Goal: Task Accomplishment & Management: Complete application form

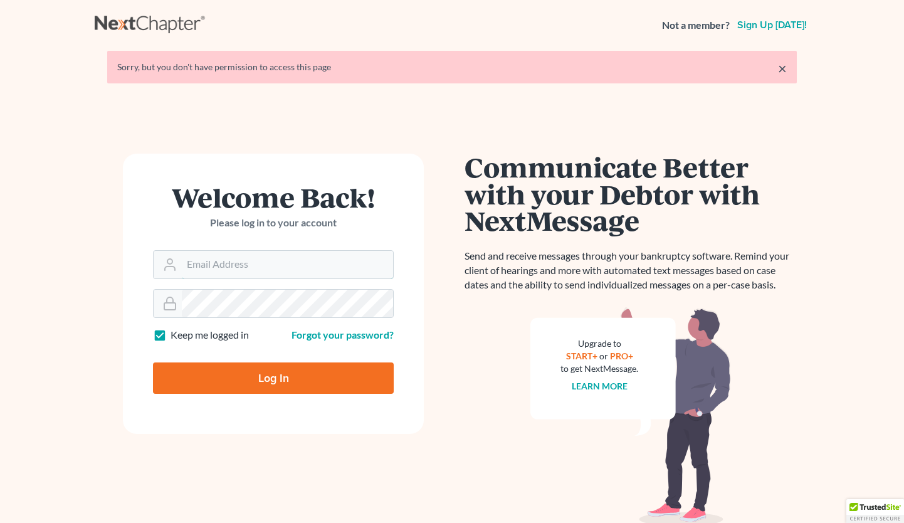
type input "[EMAIL_ADDRESS][DOMAIN_NAME]"
click at [258, 379] on input "Log In" at bounding box center [273, 377] width 241 height 31
type input "Thinking..."
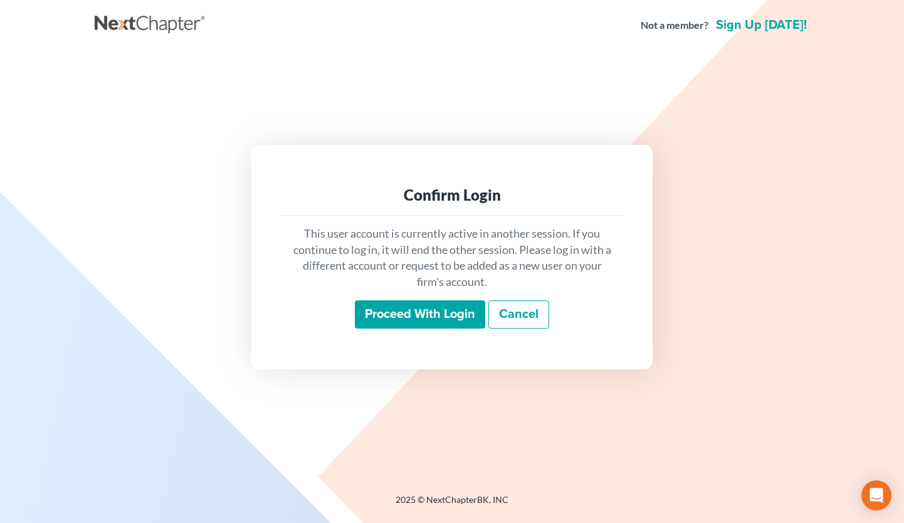
click at [445, 318] on input "Proceed with login" at bounding box center [420, 314] width 130 height 29
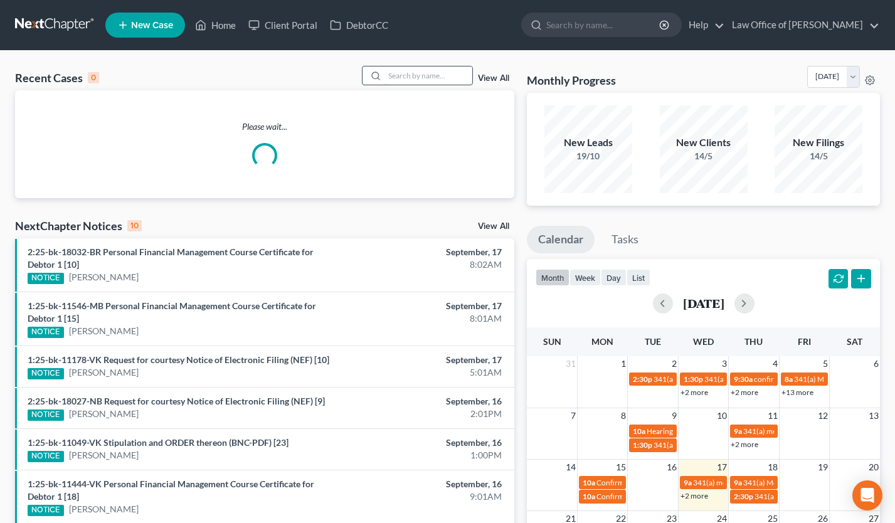
click at [449, 75] on input "search" at bounding box center [428, 75] width 88 height 18
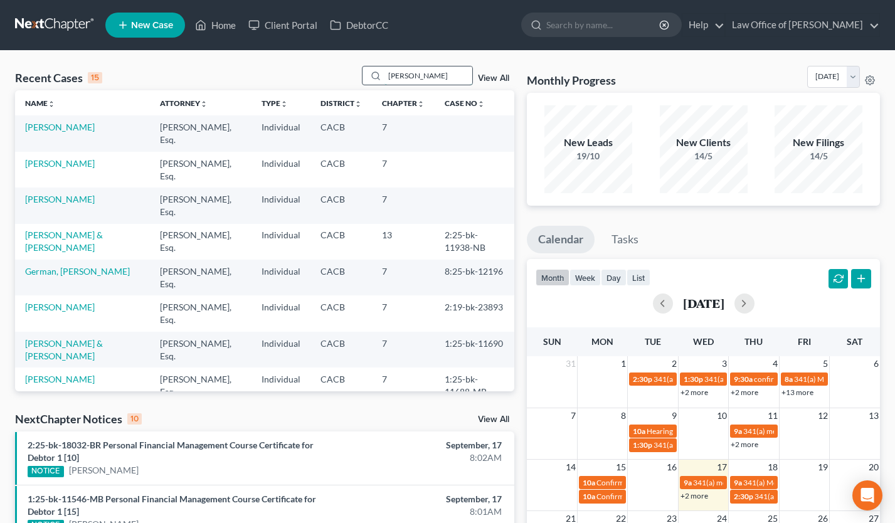
type input "alice"
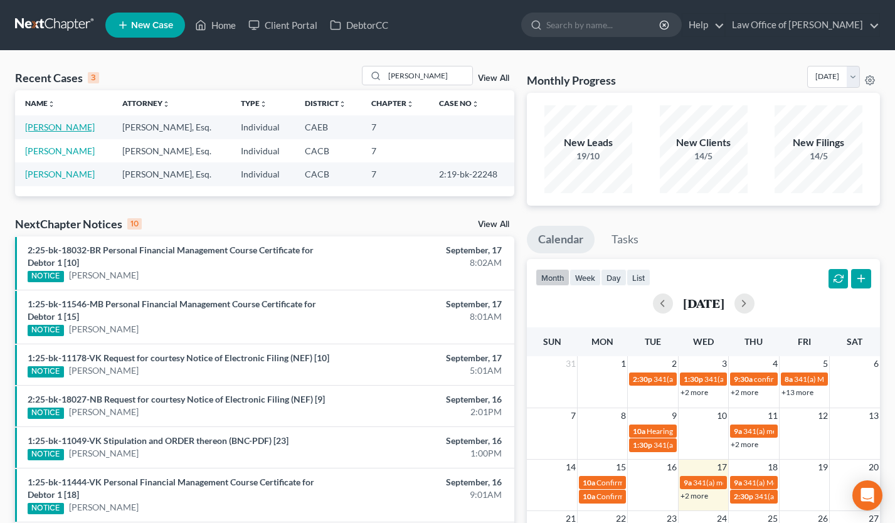
click at [77, 125] on link "[PERSON_NAME]" at bounding box center [60, 127] width 70 height 11
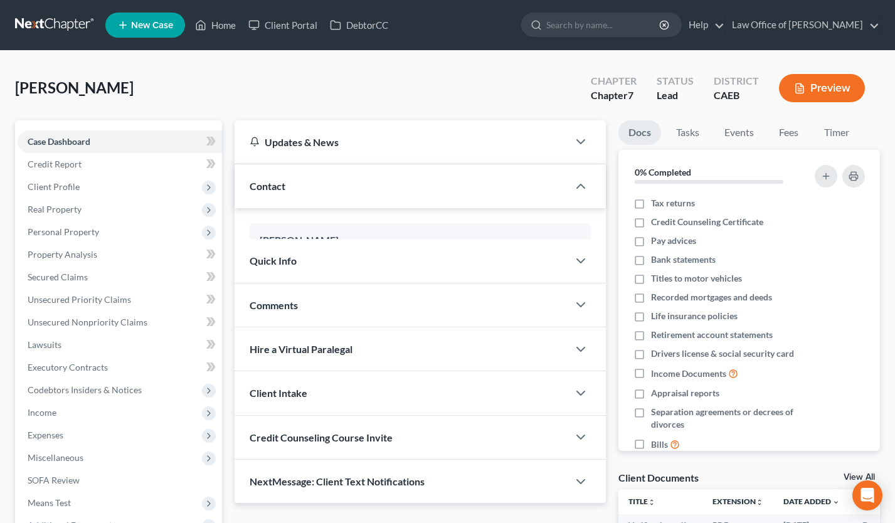
scroll to position [142, 0]
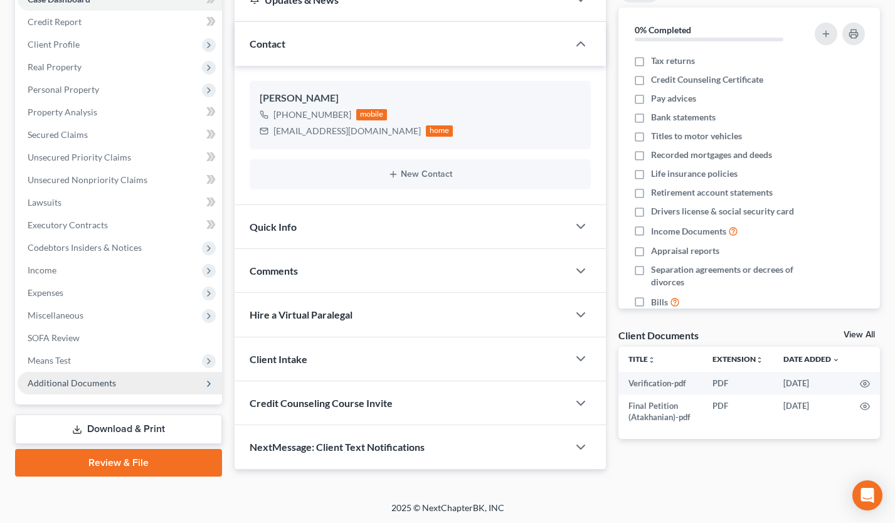
click at [97, 378] on span "Additional Documents" at bounding box center [72, 383] width 88 height 11
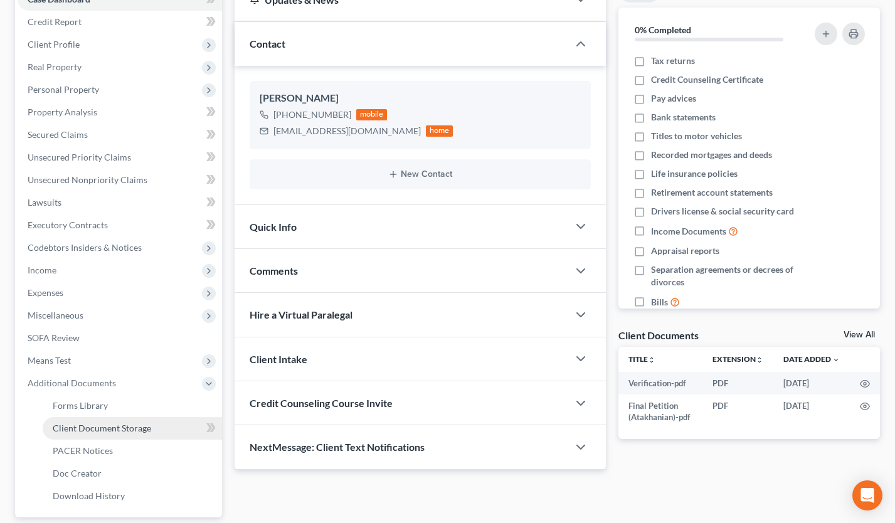
click at [109, 428] on span "Client Document Storage" at bounding box center [102, 428] width 98 height 11
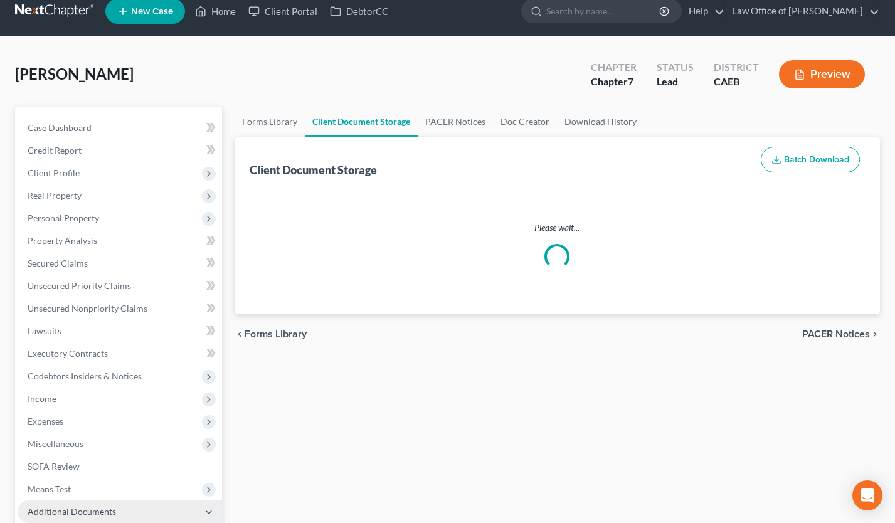
select select "0"
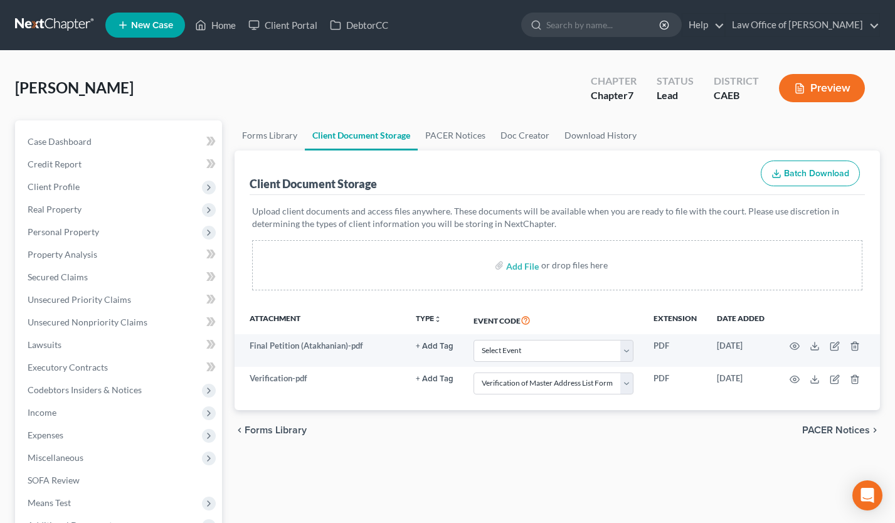
click at [38, 17] on link at bounding box center [55, 25] width 80 height 23
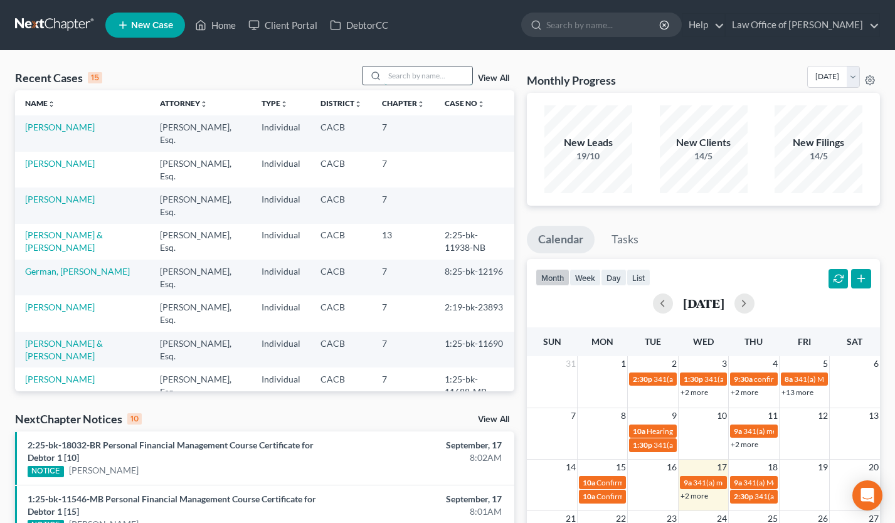
click at [424, 78] on input "search" at bounding box center [428, 75] width 88 height 18
type input "cervantes"
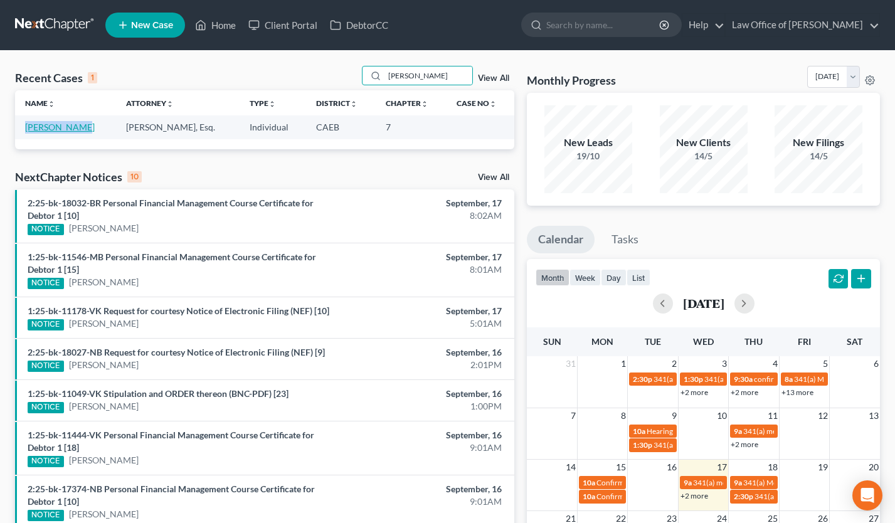
click at [71, 122] on td "Cervantes, Hugo" at bounding box center [65, 126] width 101 height 23
click at [70, 127] on link "Cervantes, Hugo" at bounding box center [60, 127] width 70 height 11
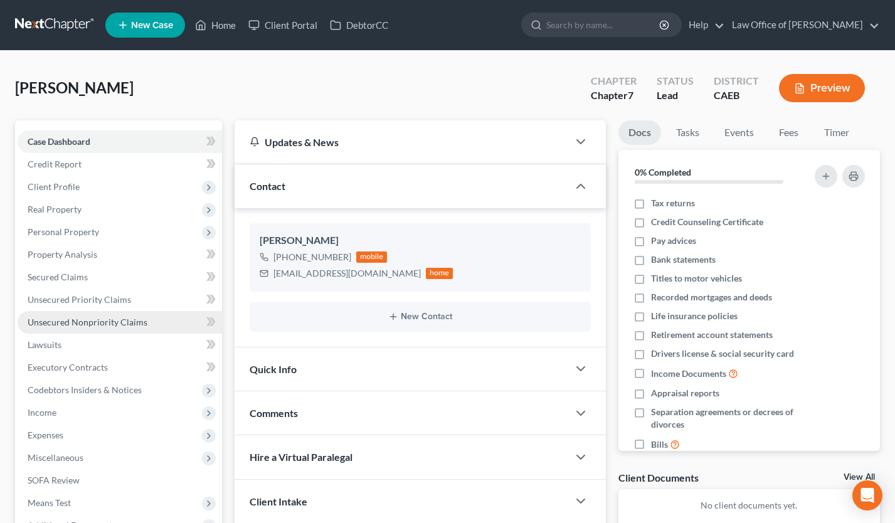
click at [143, 325] on span "Unsecured Nonpriority Claims" at bounding box center [88, 322] width 120 height 11
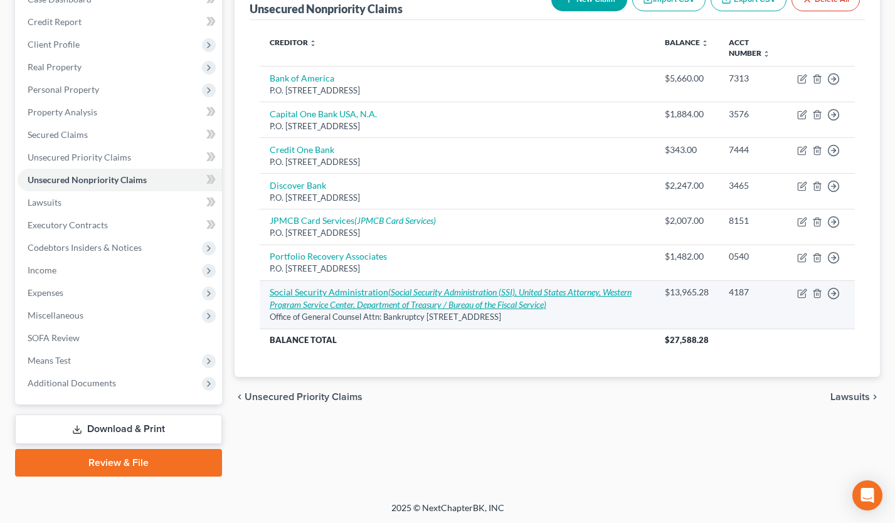
scroll to position [16, 0]
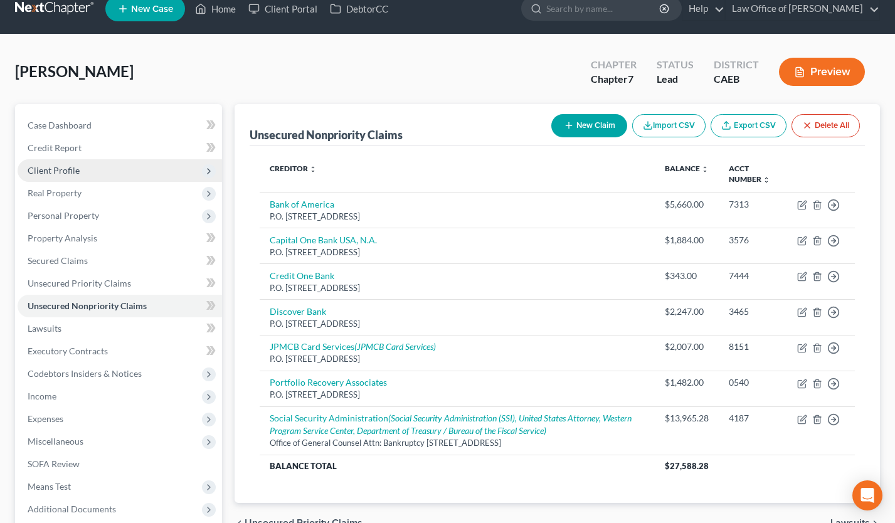
click at [73, 171] on span "Client Profile" at bounding box center [54, 170] width 52 height 11
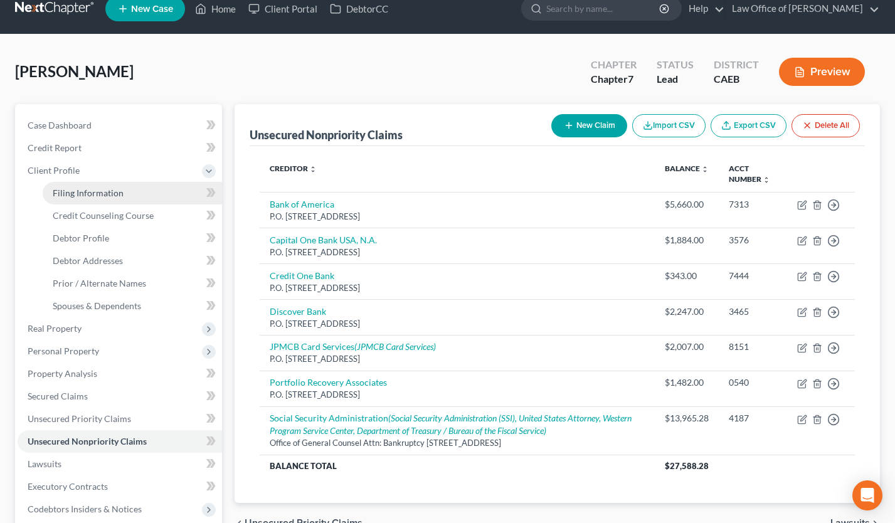
click at [85, 189] on span "Filing Information" at bounding box center [88, 193] width 71 height 11
select select "1"
select select "0"
select select "4"
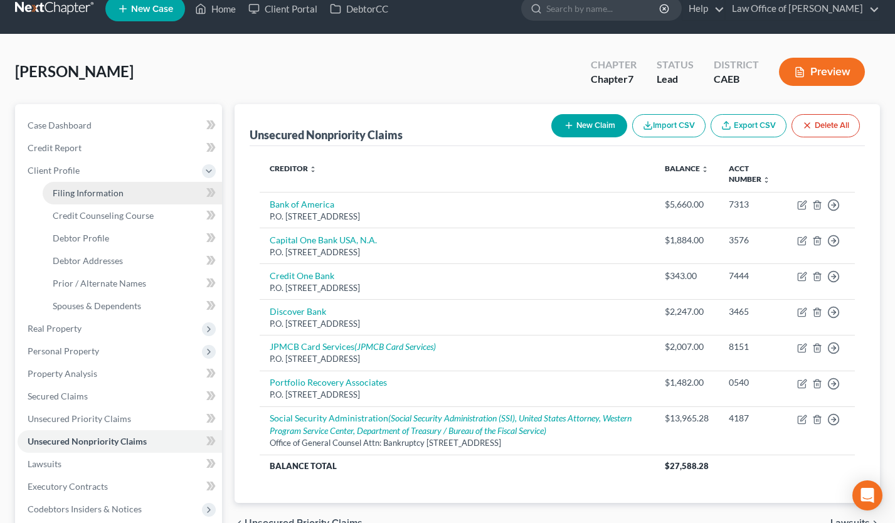
select select "0"
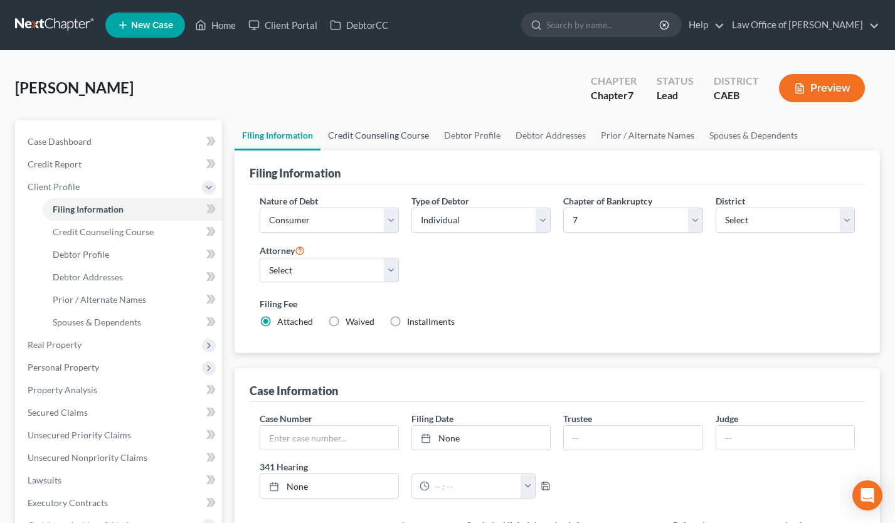
click at [368, 140] on link "Credit Counseling Course" at bounding box center [378, 135] width 116 height 30
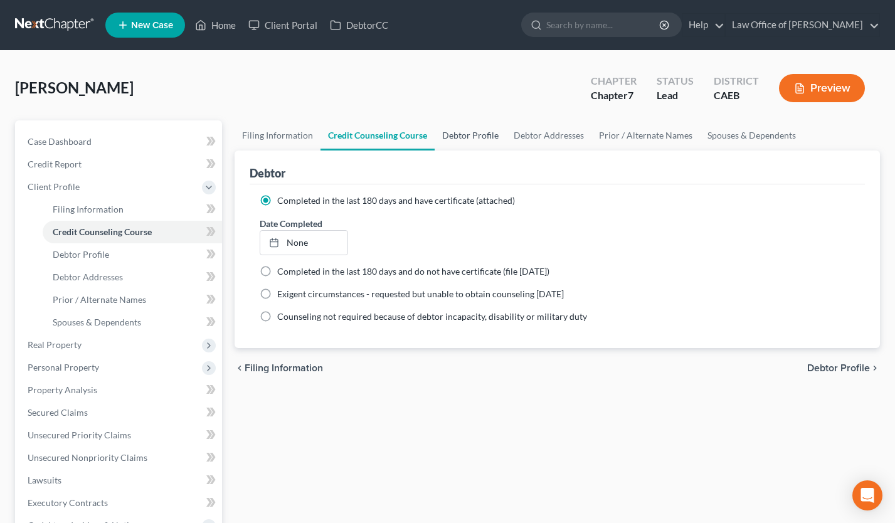
click at [460, 127] on link "Debtor Profile" at bounding box center [470, 135] width 71 height 30
select select "0"
select select "1"
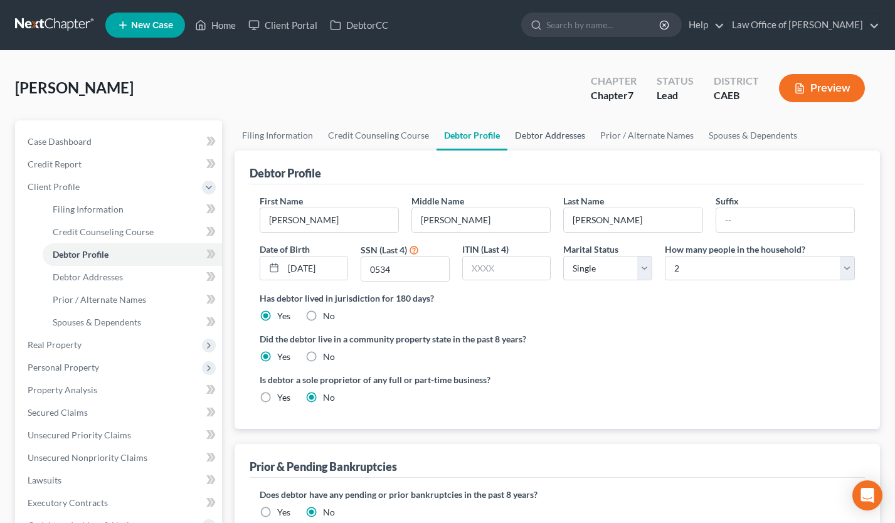
click at [556, 139] on link "Debtor Addresses" at bounding box center [549, 135] width 85 height 30
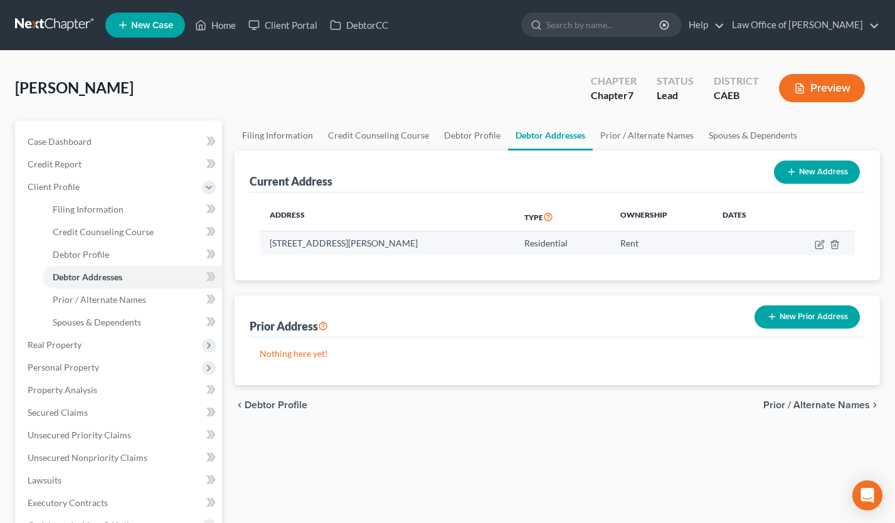
drag, startPoint x: 445, startPoint y: 243, endPoint x: 410, endPoint y: 248, distance: 35.4
click at [410, 248] on td "2801 Mitchell Rd., #1861, Ceres, CA 95307" at bounding box center [387, 243] width 255 height 24
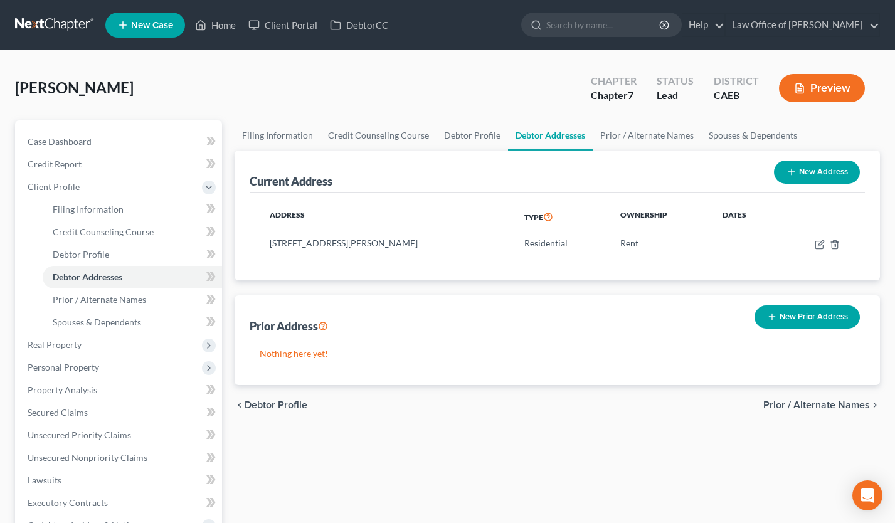
copy td "95307"
click at [622, 129] on link "Prior / Alternate Names" at bounding box center [647, 135] width 108 height 30
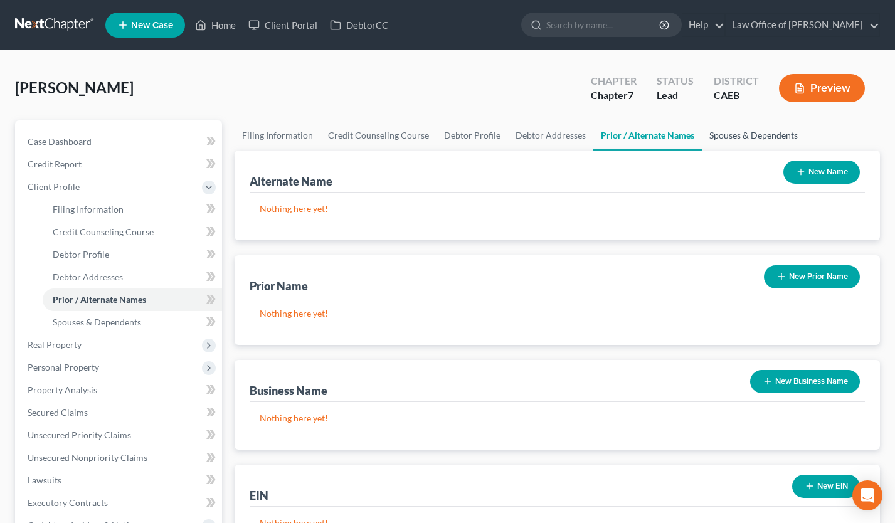
click at [733, 137] on link "Spouses & Dependents" at bounding box center [753, 135] width 103 height 30
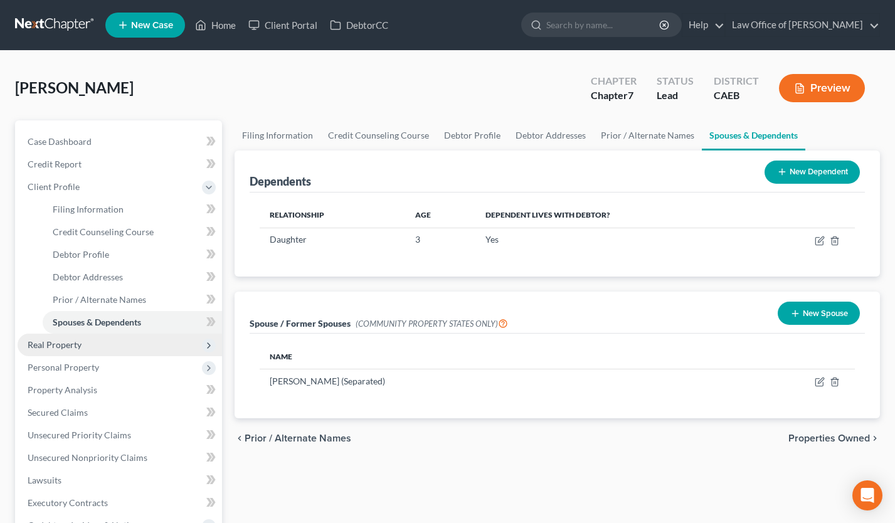
click at [96, 341] on span "Real Property" at bounding box center [120, 345] width 204 height 23
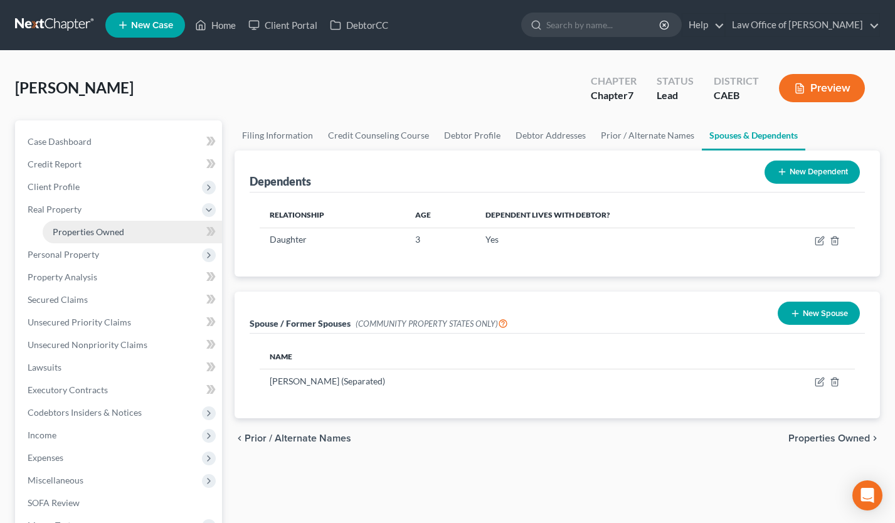
click at [108, 237] on link "Properties Owned" at bounding box center [132, 232] width 179 height 23
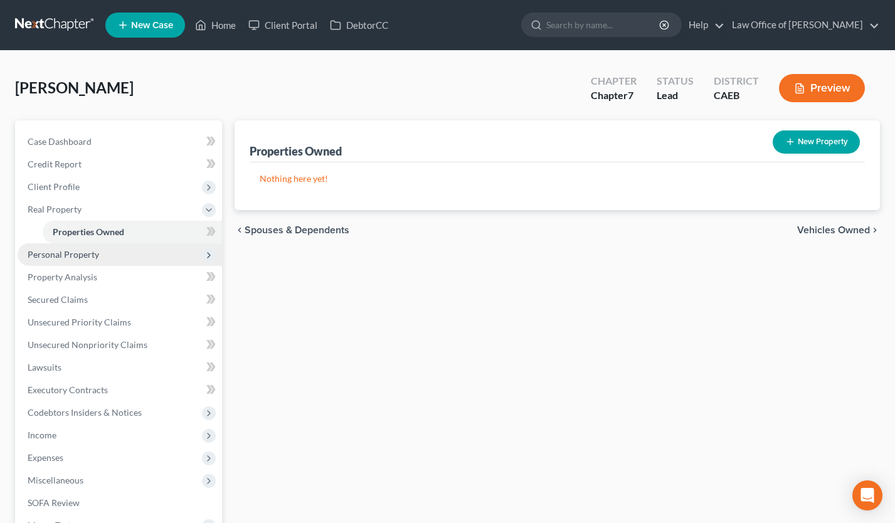
click at [107, 259] on span "Personal Property" at bounding box center [120, 254] width 204 height 23
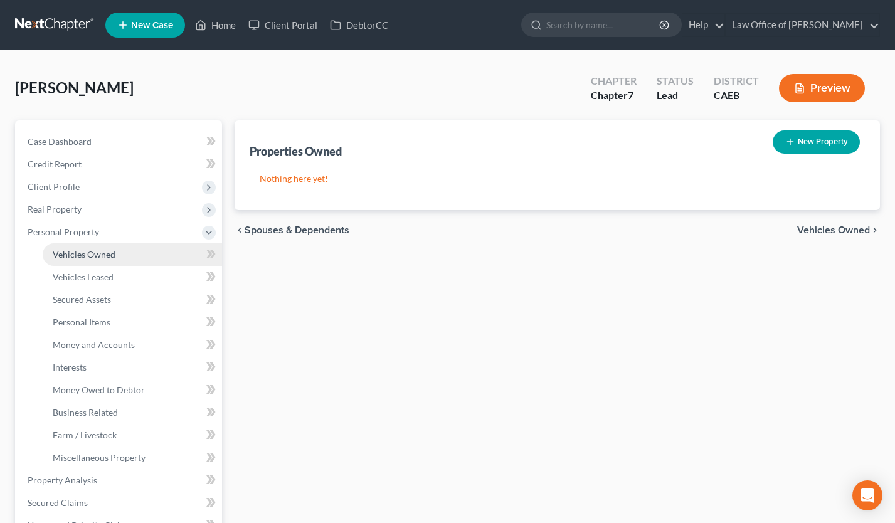
click at [105, 258] on span "Vehicles Owned" at bounding box center [84, 254] width 63 height 11
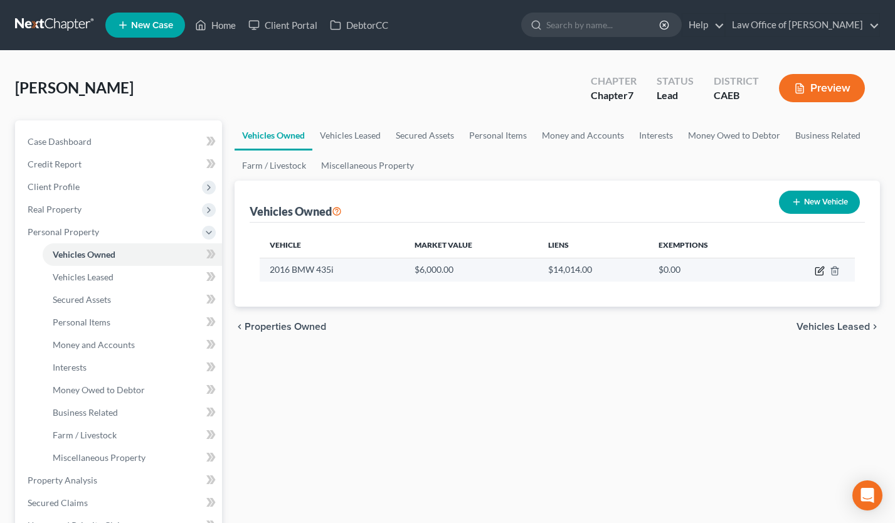
click at [822, 270] on icon "button" at bounding box center [821, 270] width 6 height 6
select select "0"
select select "10"
select select "2"
select select "0"
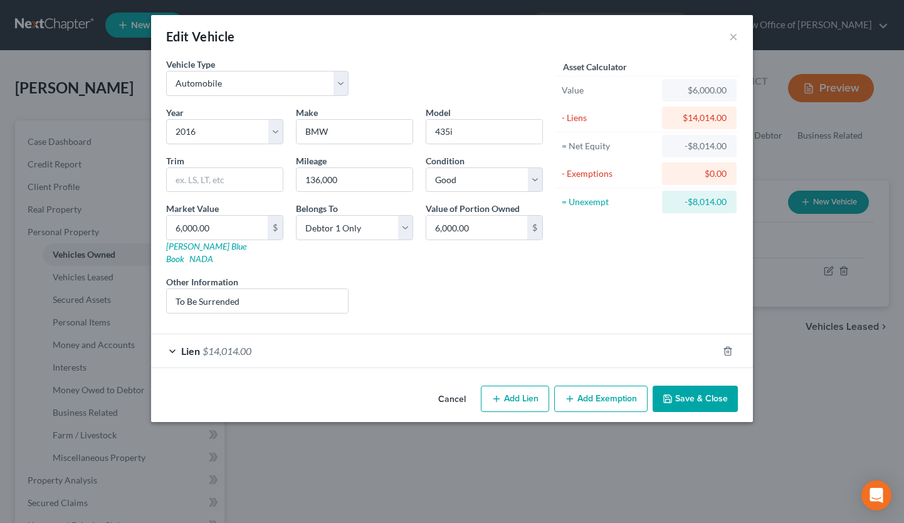
click at [319, 346] on div "Lien $14,014.00" at bounding box center [434, 350] width 567 height 33
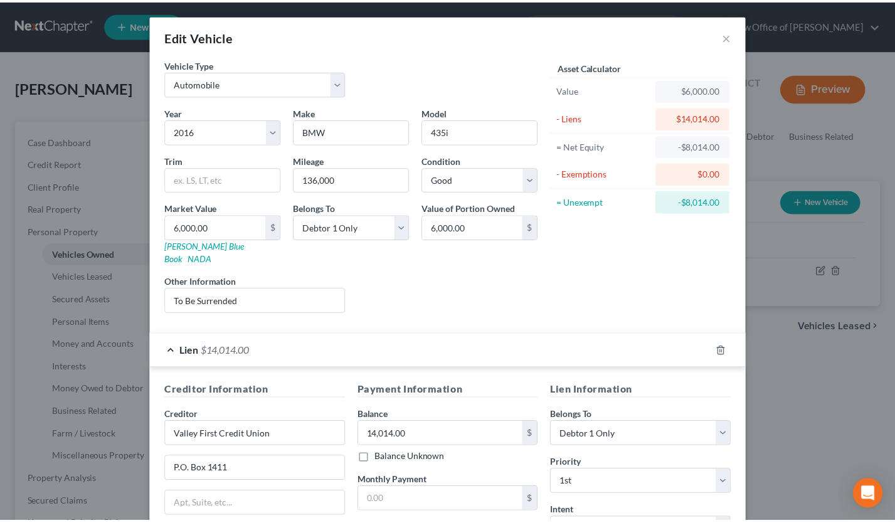
scroll to position [160, 0]
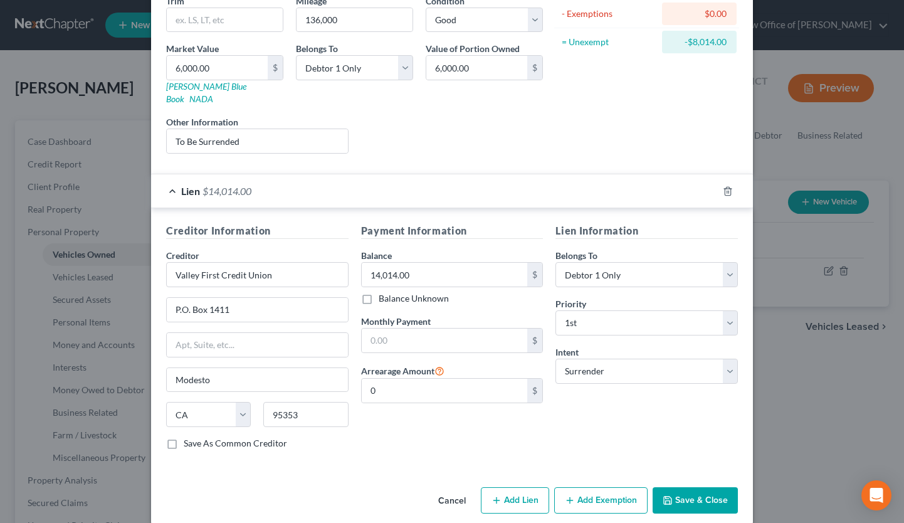
click at [443, 493] on button "Cancel" at bounding box center [452, 501] width 48 height 25
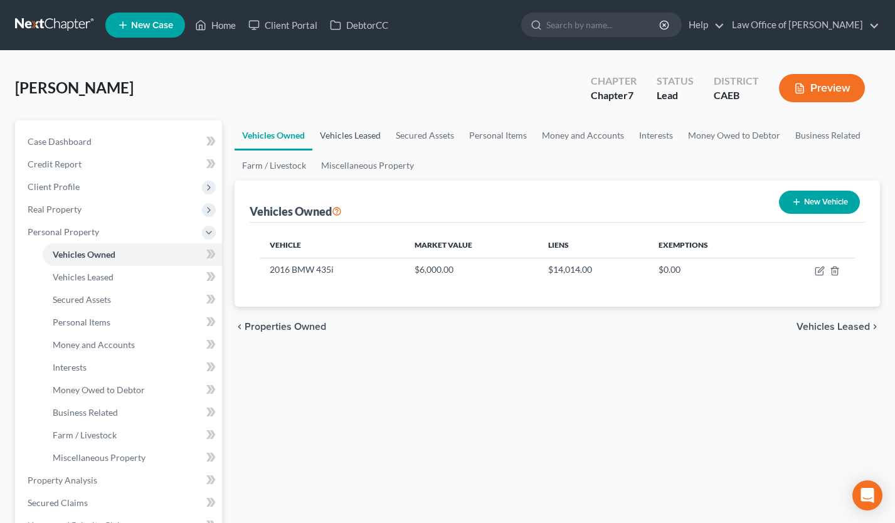
click at [339, 134] on link "Vehicles Leased" at bounding box center [350, 135] width 76 height 30
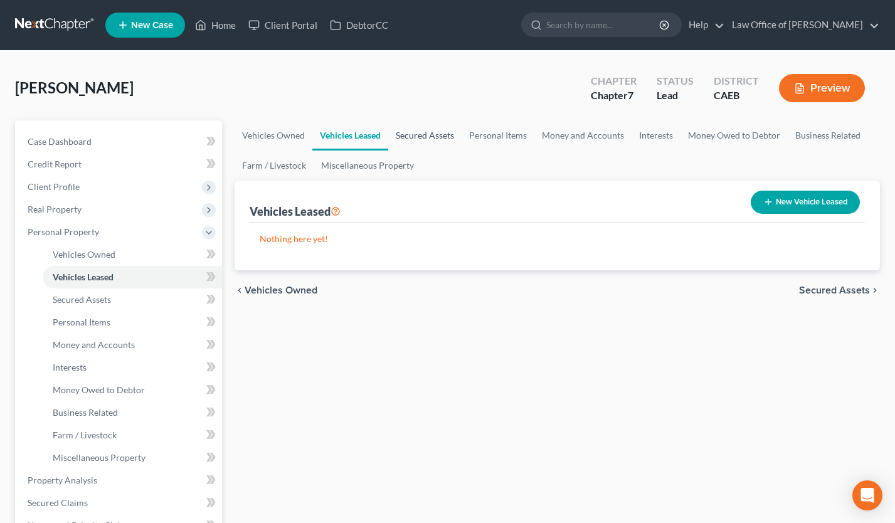
click at [425, 132] on link "Secured Assets" at bounding box center [424, 135] width 73 height 30
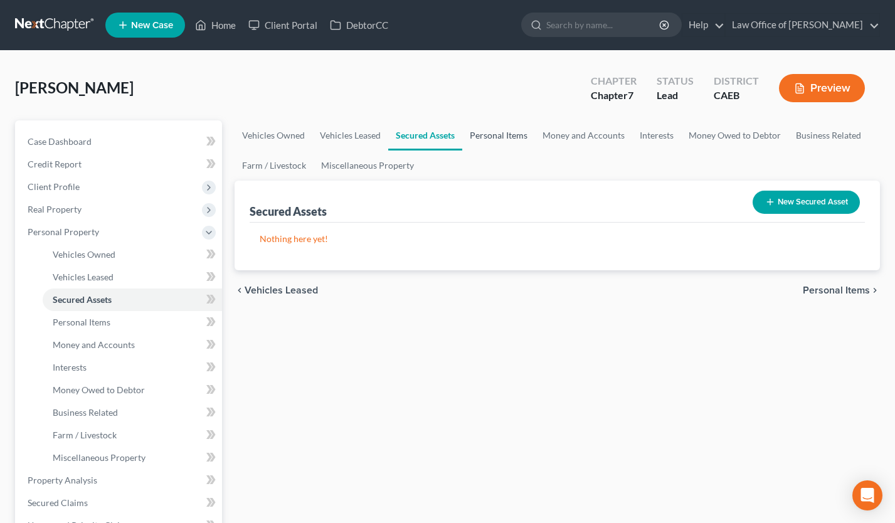
click at [501, 130] on link "Personal Items" at bounding box center [498, 135] width 73 height 30
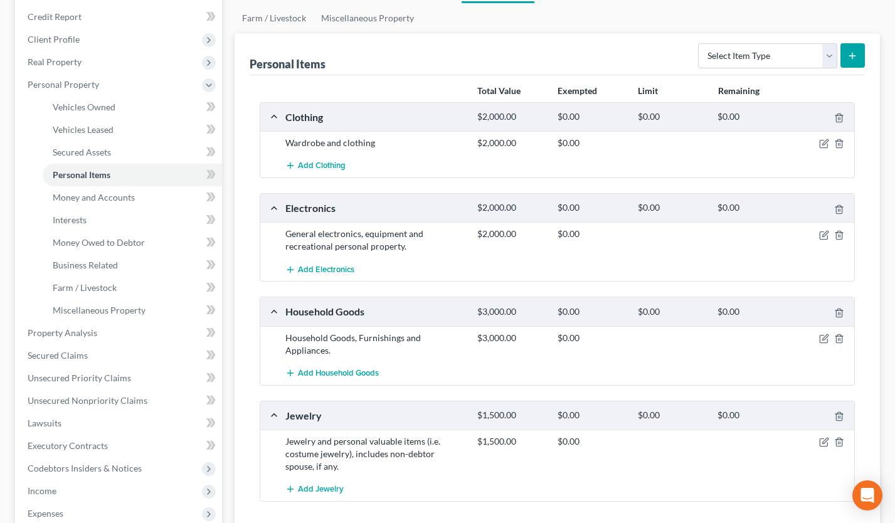
scroll to position [124, 0]
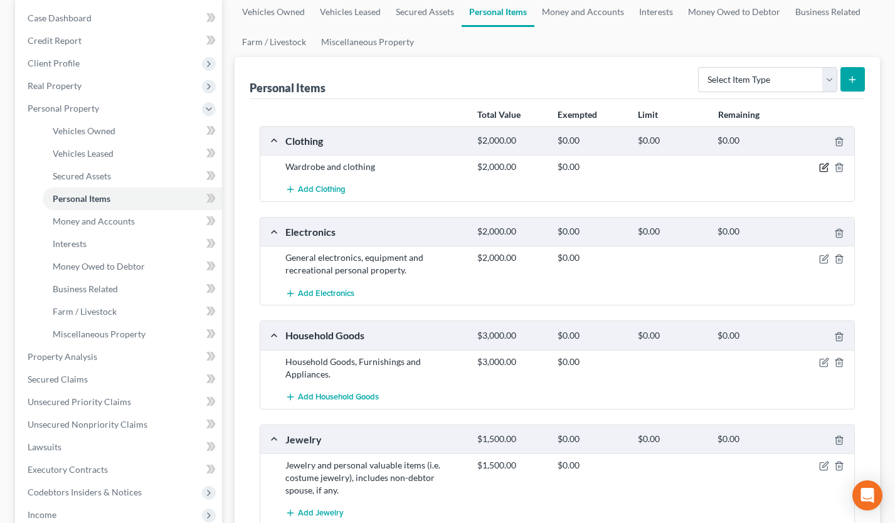
click at [824, 165] on icon "button" at bounding box center [825, 167] width 6 height 6
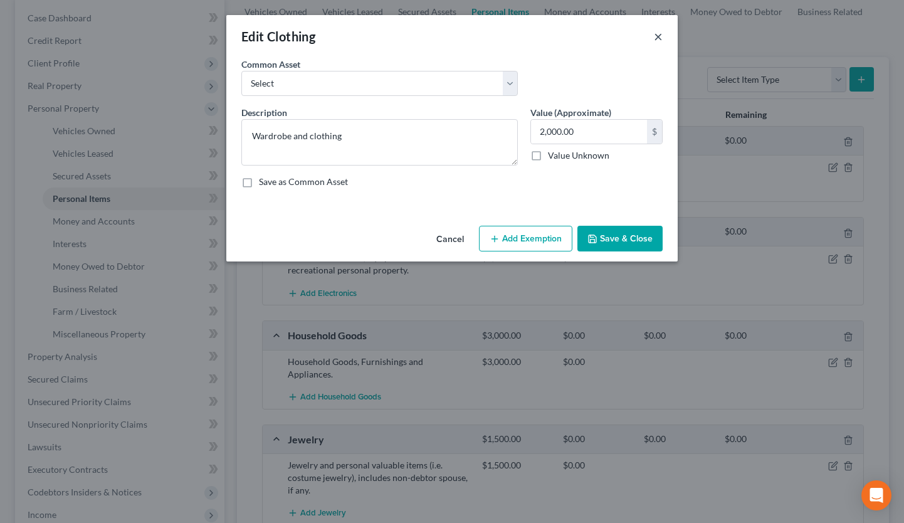
click at [662, 35] on button "×" at bounding box center [658, 36] width 9 height 15
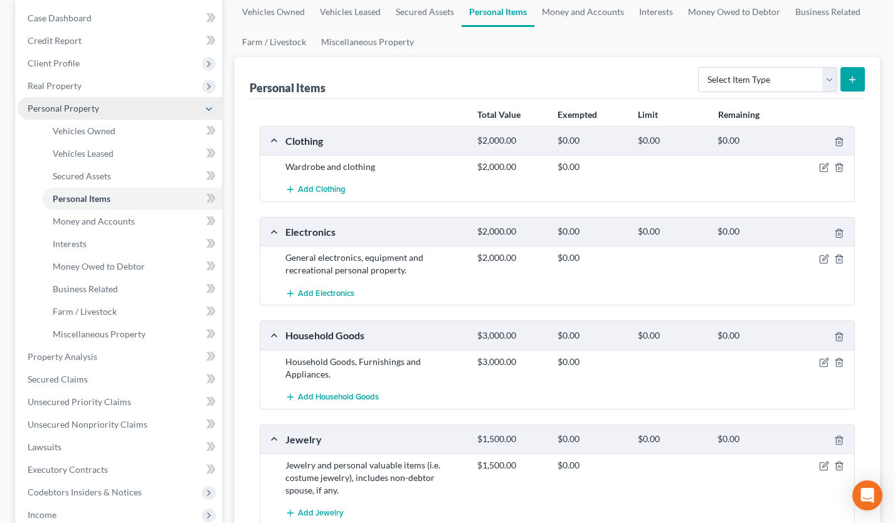
click at [82, 107] on span "Personal Property" at bounding box center [63, 108] width 71 height 11
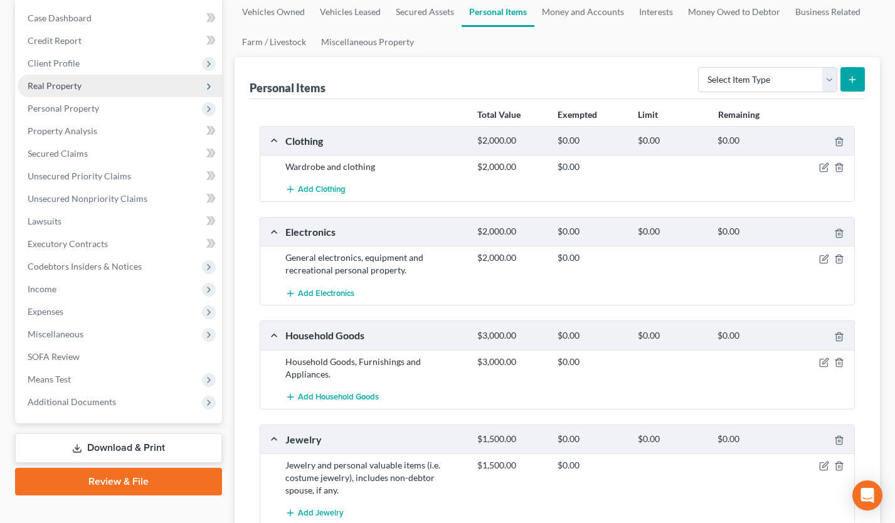
click at [77, 85] on span "Real Property" at bounding box center [55, 85] width 54 height 11
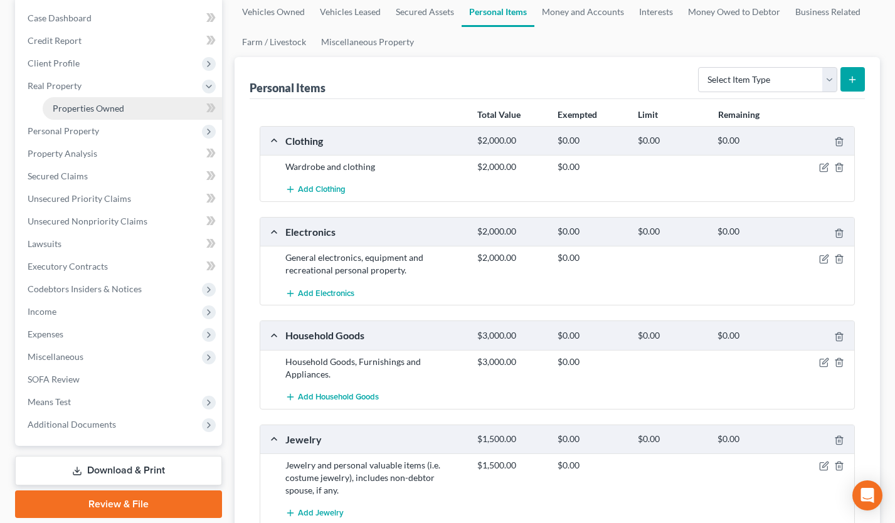
click at [86, 103] on span "Properties Owned" at bounding box center [88, 108] width 71 height 11
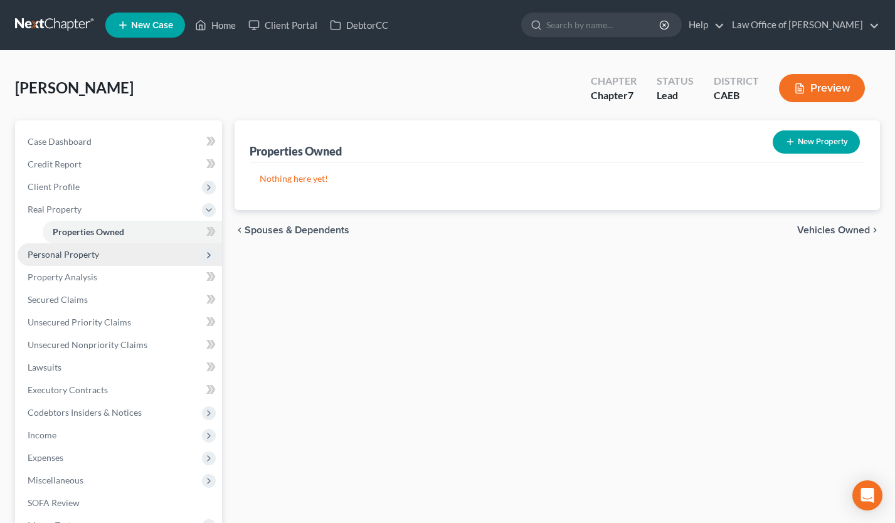
click at [85, 257] on span "Personal Property" at bounding box center [63, 254] width 71 height 11
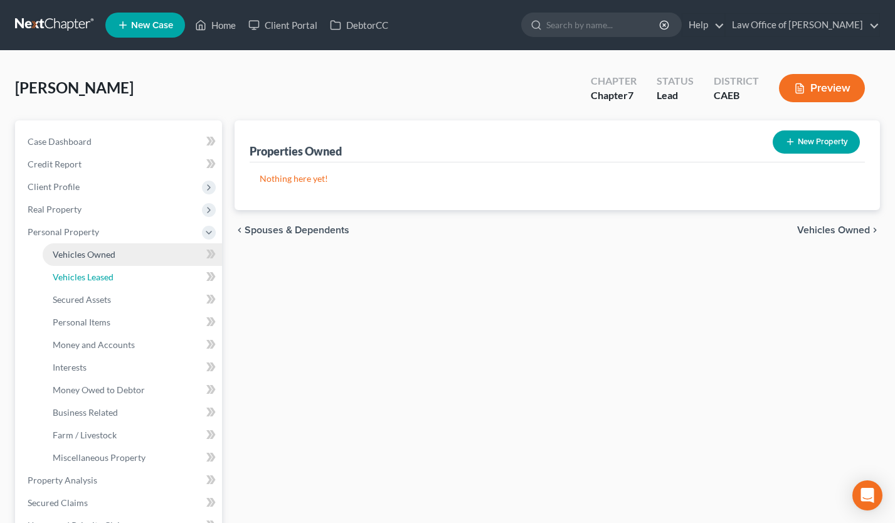
click at [94, 267] on link "Vehicles Leased" at bounding box center [132, 277] width 179 height 23
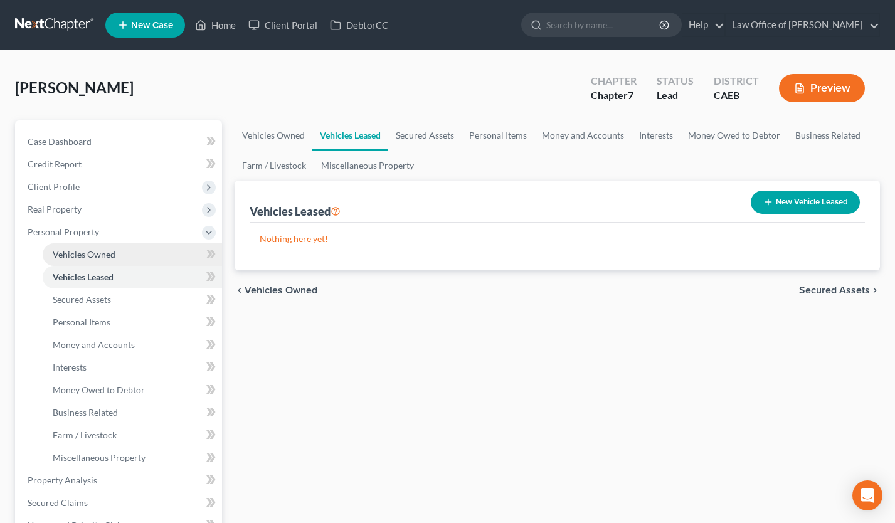
click at [100, 254] on span "Vehicles Owned" at bounding box center [84, 254] width 63 height 11
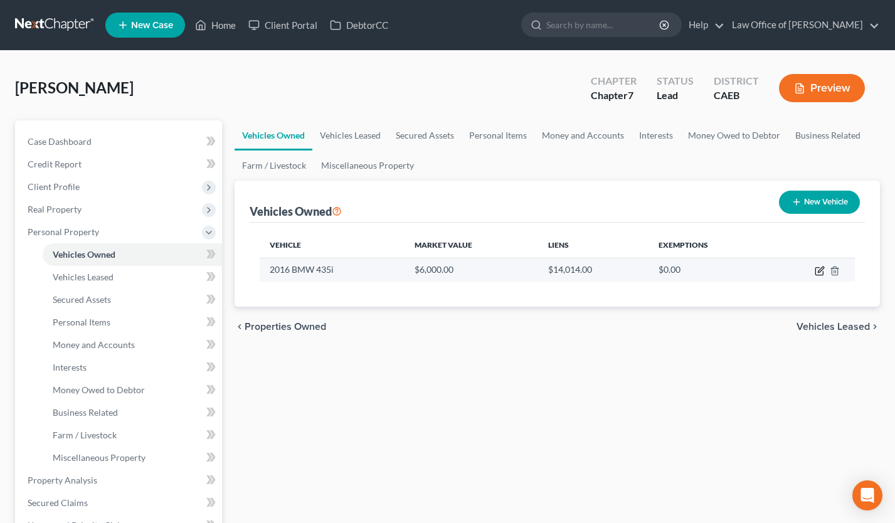
click at [819, 271] on icon "button" at bounding box center [820, 271] width 10 height 10
select select "0"
select select "10"
select select "2"
select select "0"
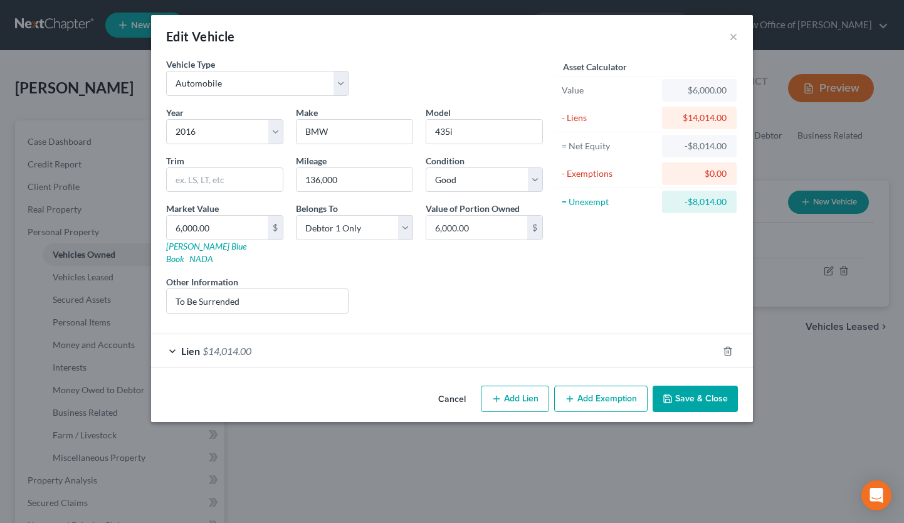
click at [456, 387] on button "Cancel" at bounding box center [452, 399] width 48 height 25
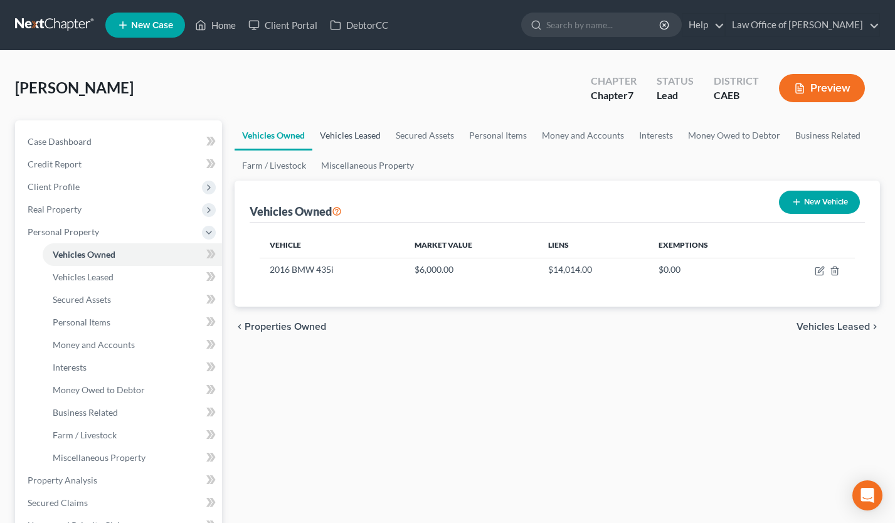
click at [368, 132] on link "Vehicles Leased" at bounding box center [350, 135] width 76 height 30
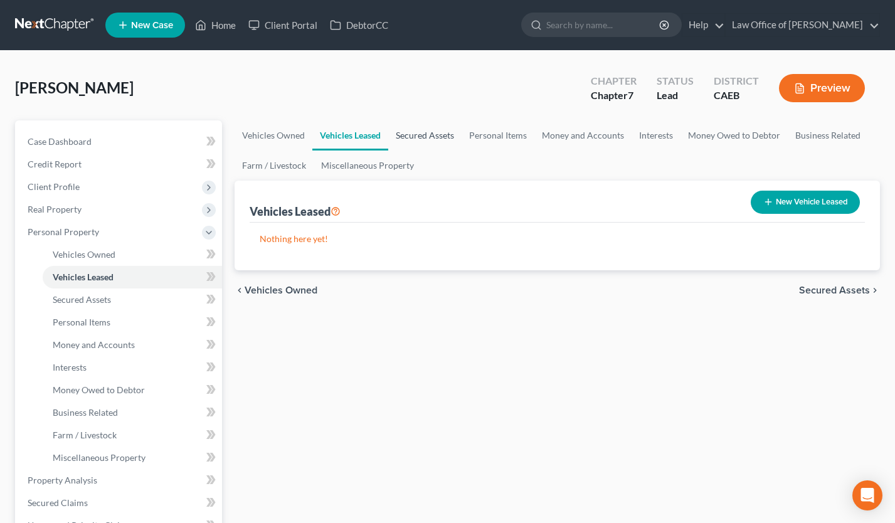
click at [423, 136] on link "Secured Assets" at bounding box center [424, 135] width 73 height 30
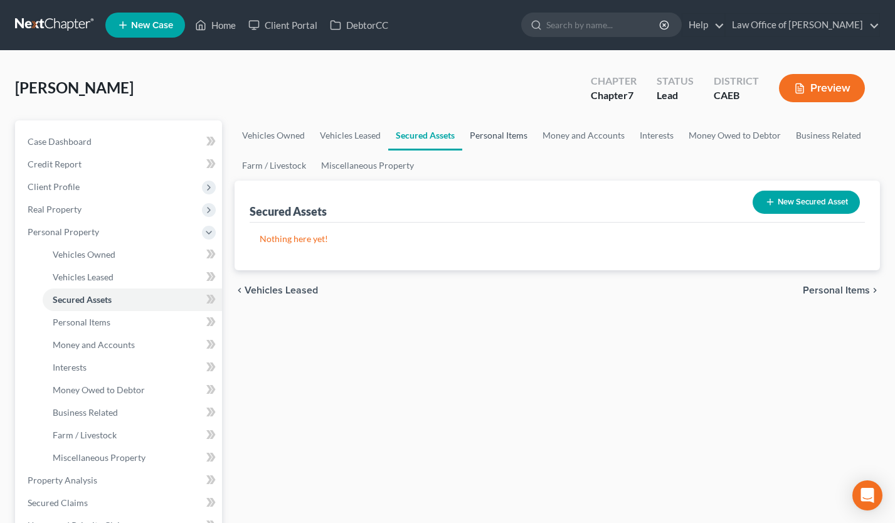
click at [514, 147] on link "Personal Items" at bounding box center [498, 135] width 73 height 30
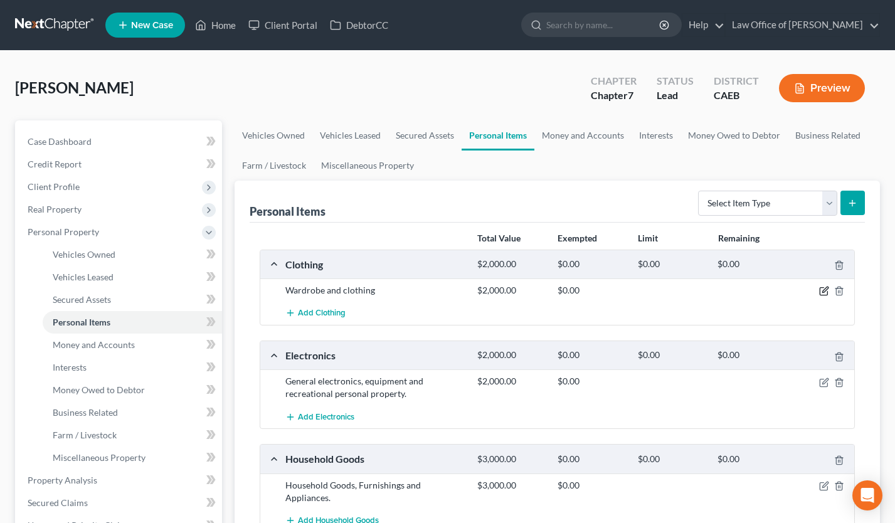
click at [826, 288] on icon "button" at bounding box center [824, 291] width 10 height 10
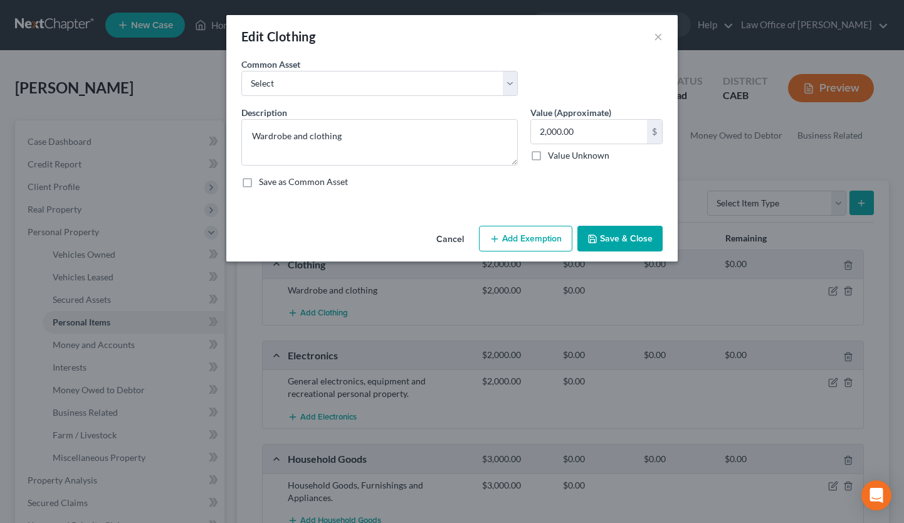
click at [517, 230] on button "Add Exemption" at bounding box center [525, 239] width 93 height 26
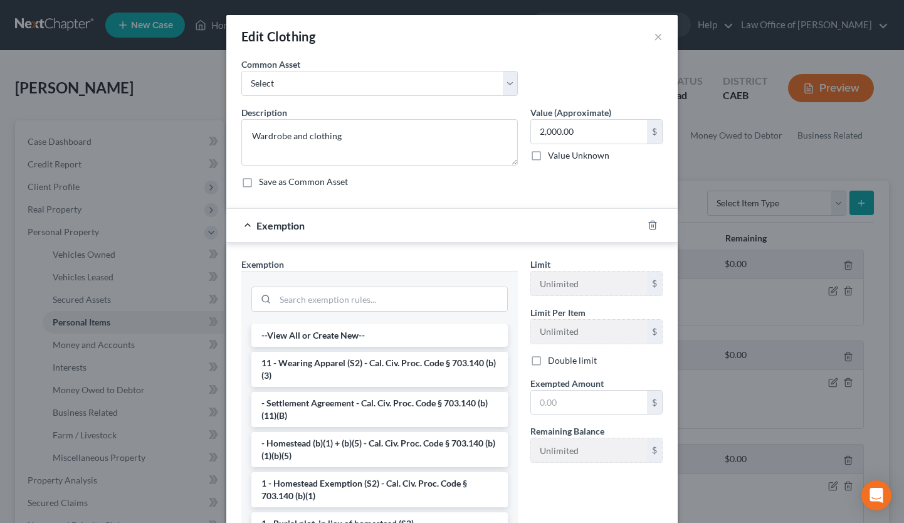
click at [354, 361] on li "11 - Wearing Apparel (S2) - Cal. Civ. Proc. Code § 703.140 (b)(3)" at bounding box center [379, 369] width 257 height 35
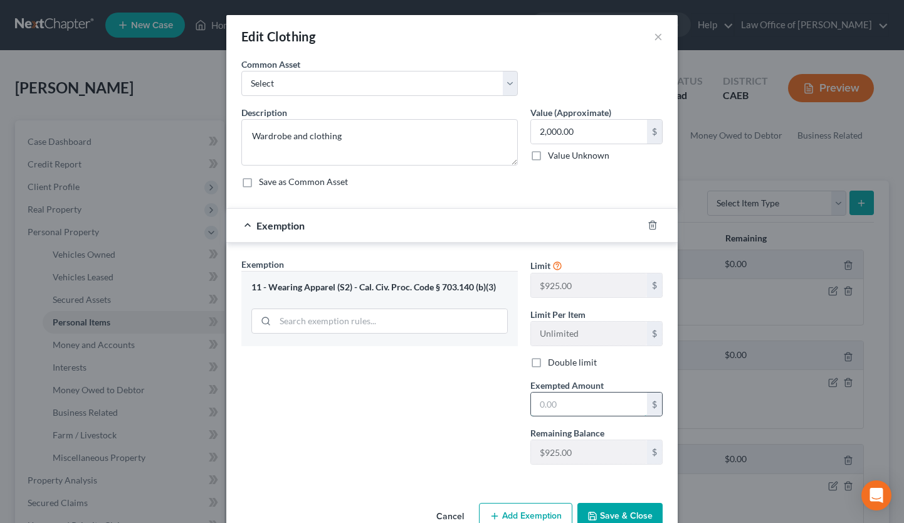
click at [557, 408] on input "text" at bounding box center [589, 405] width 116 height 24
type input "2,000"
click at [600, 518] on button "Save & Close" at bounding box center [620, 516] width 85 height 26
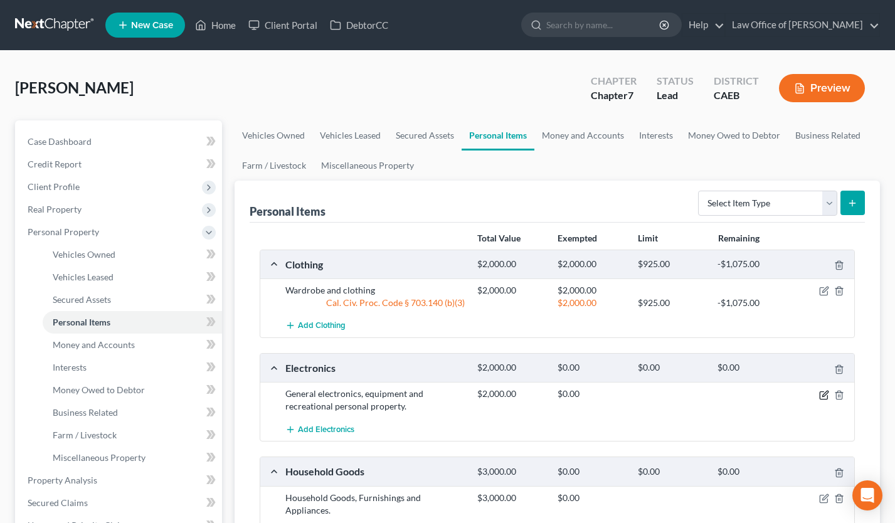
click at [825, 394] on icon "button" at bounding box center [825, 394] width 6 height 6
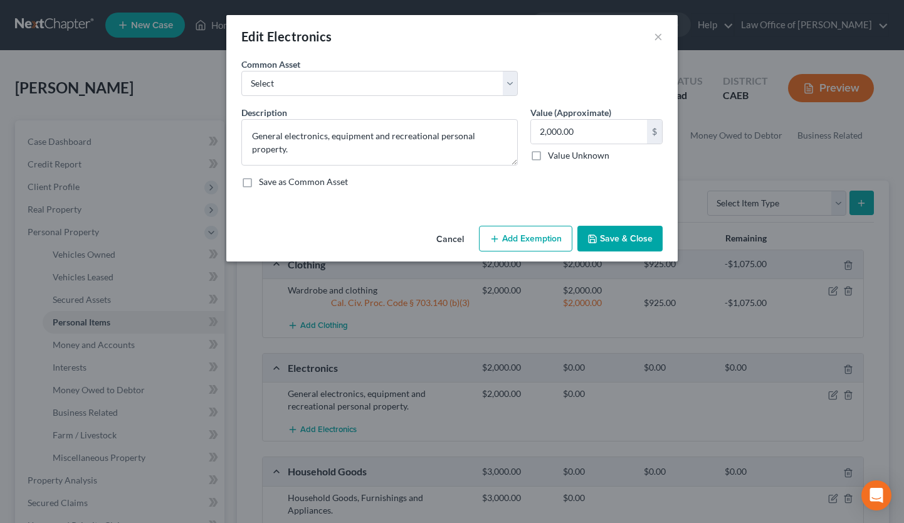
click at [541, 247] on button "Add Exemption" at bounding box center [525, 239] width 93 height 26
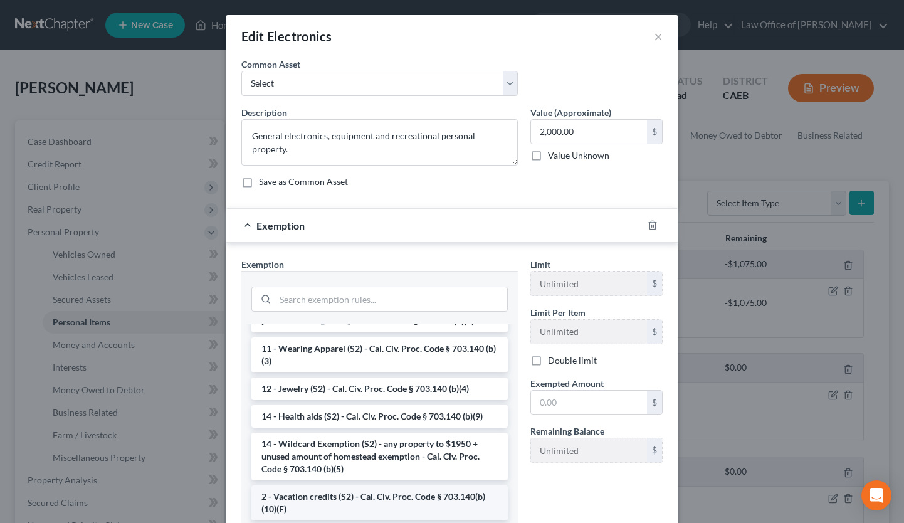
scroll to position [204, 0]
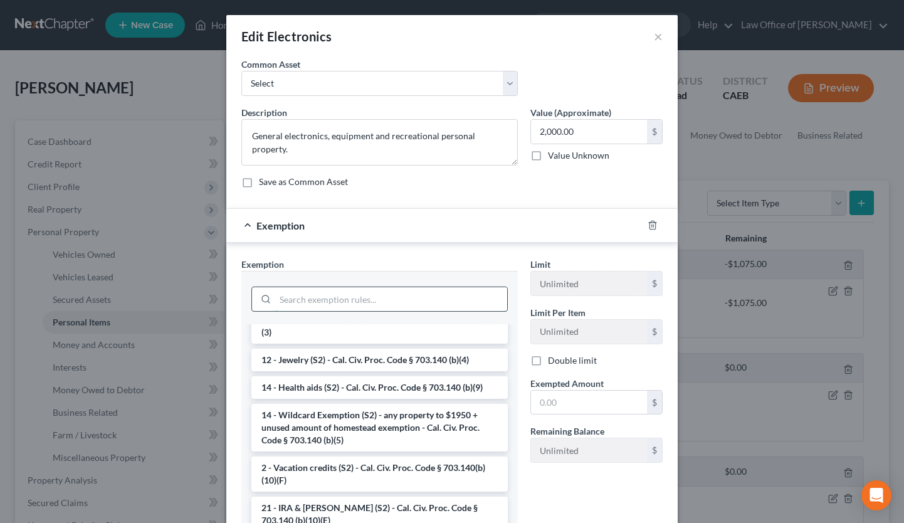
click at [339, 296] on input "search" at bounding box center [391, 299] width 232 height 24
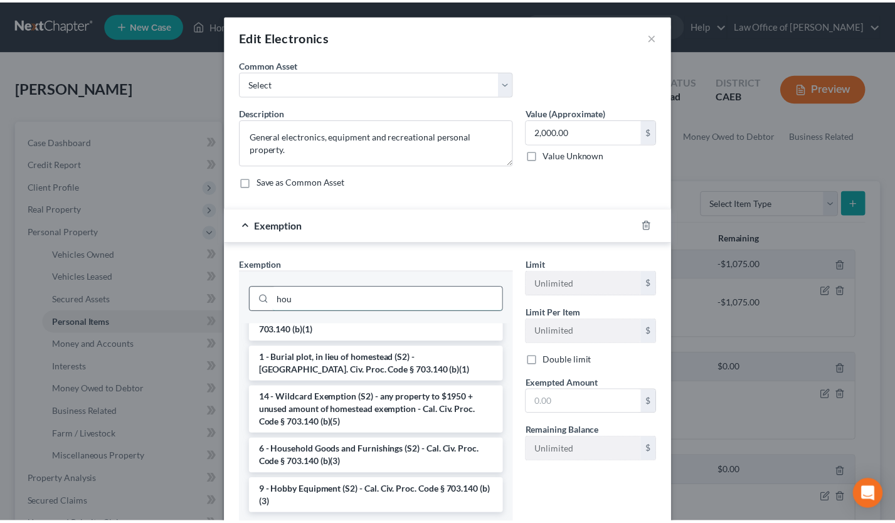
scroll to position [0, 0]
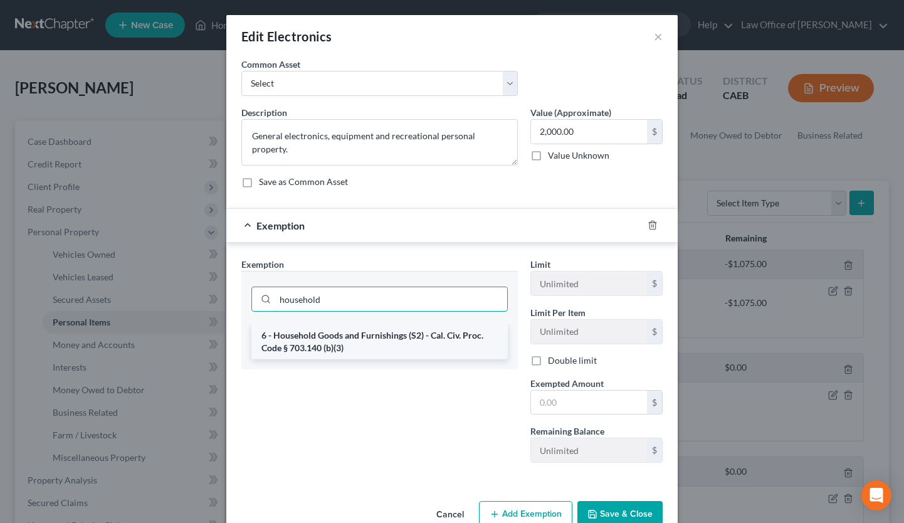
type input "household"
click at [381, 333] on li "6 - Household Goods and Furnishings (S2) - Cal. Civ. Proc. Code § 703.140 (b)(3)" at bounding box center [379, 341] width 257 height 35
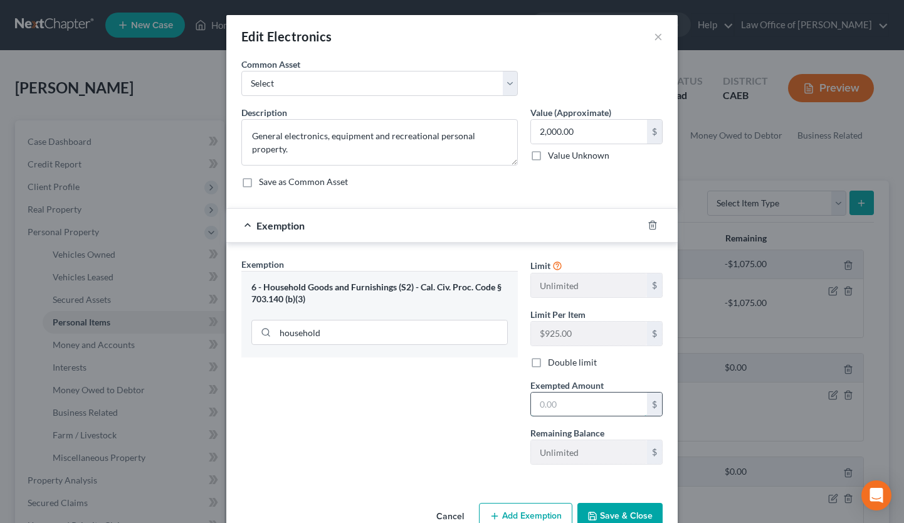
click at [578, 403] on input "text" at bounding box center [589, 405] width 116 height 24
type input "2,000"
click at [603, 509] on button "Save & Close" at bounding box center [620, 516] width 85 height 26
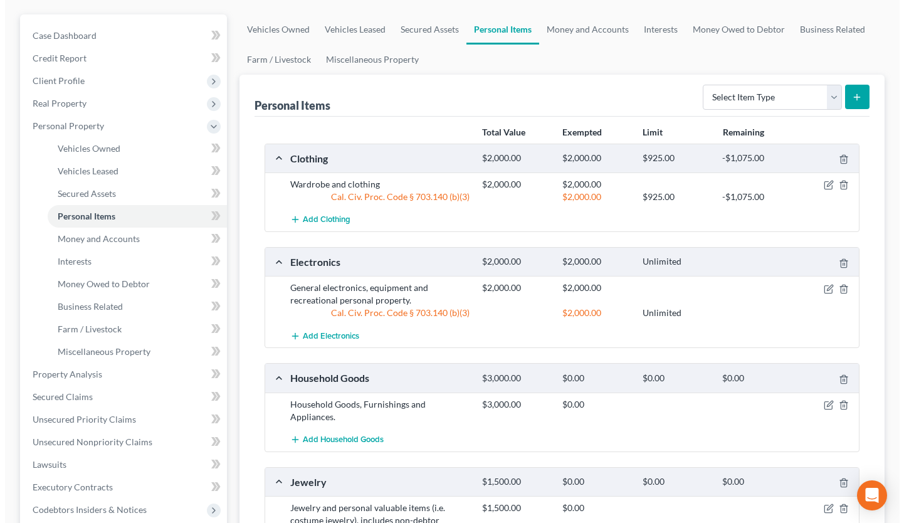
scroll to position [108, 0]
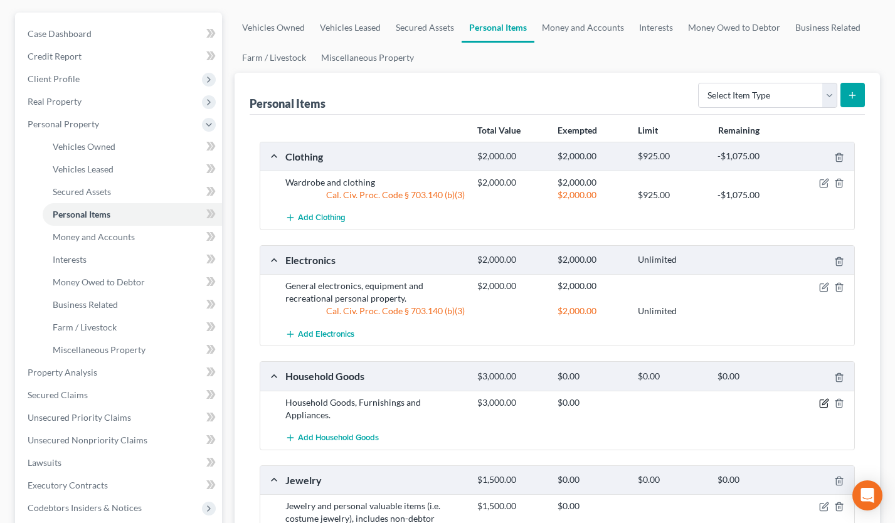
click at [820, 404] on icon "button" at bounding box center [824, 403] width 10 height 10
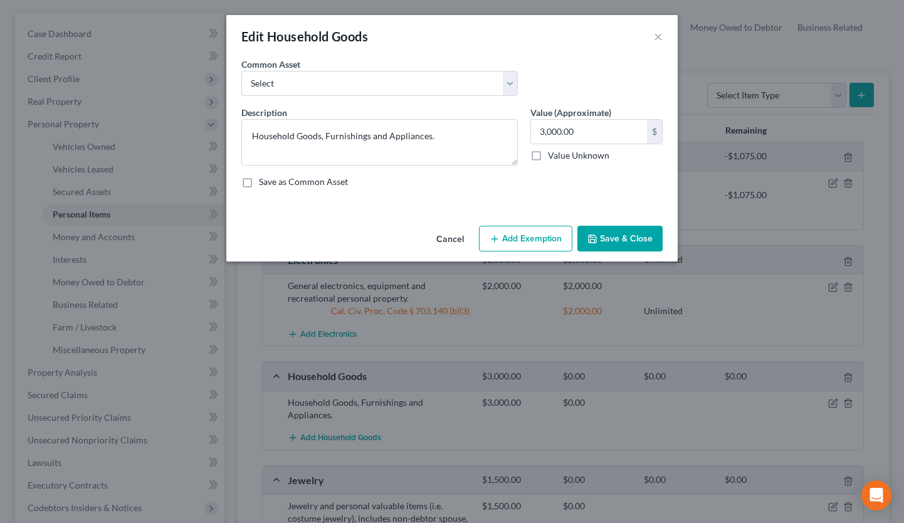
click at [537, 239] on button "Add Exemption" at bounding box center [525, 239] width 93 height 26
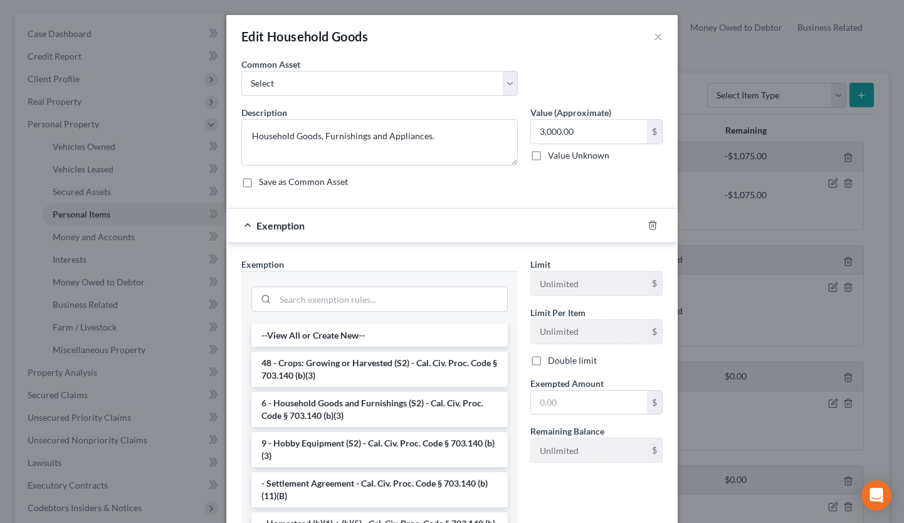
click at [346, 286] on div at bounding box center [379, 298] width 257 height 33
click at [346, 287] on input "search" at bounding box center [391, 299] width 232 height 24
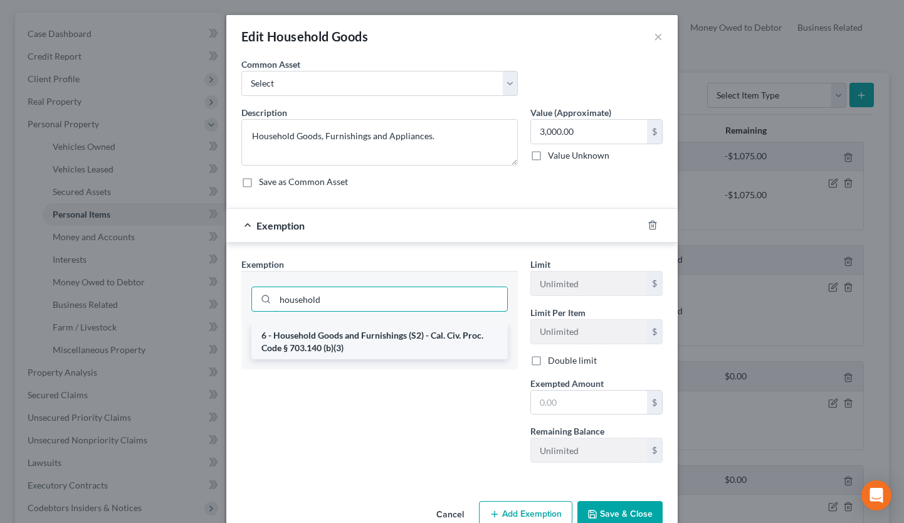
type input "household"
click at [379, 339] on li "6 - Household Goods and Furnishings (S2) - Cal. Civ. Proc. Code § 703.140 (b)(3)" at bounding box center [379, 341] width 257 height 35
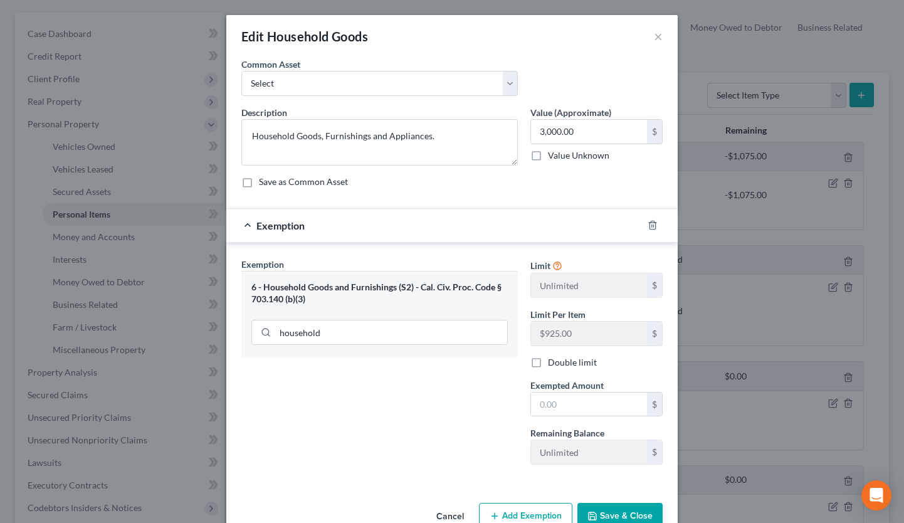
click at [611, 390] on div "Exempted Amount * $" at bounding box center [596, 398] width 145 height 38
click at [597, 400] on input "text" at bounding box center [589, 405] width 116 height 24
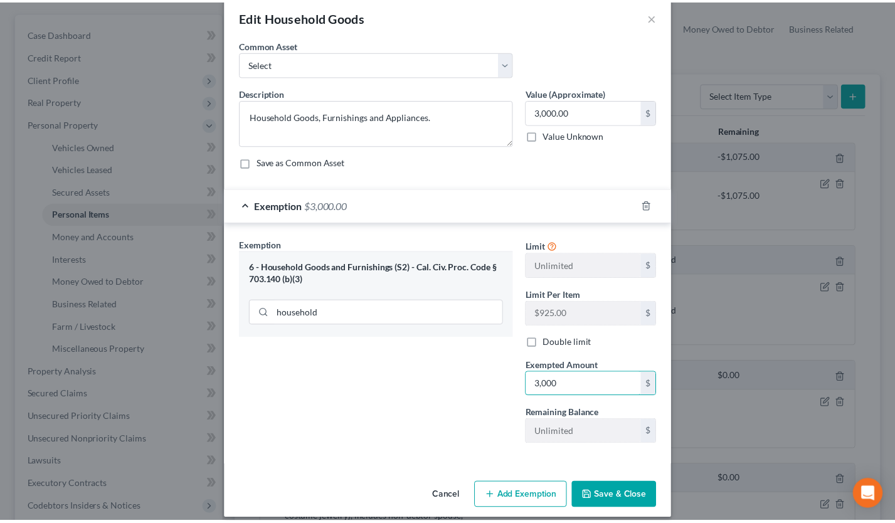
scroll to position [20, 0]
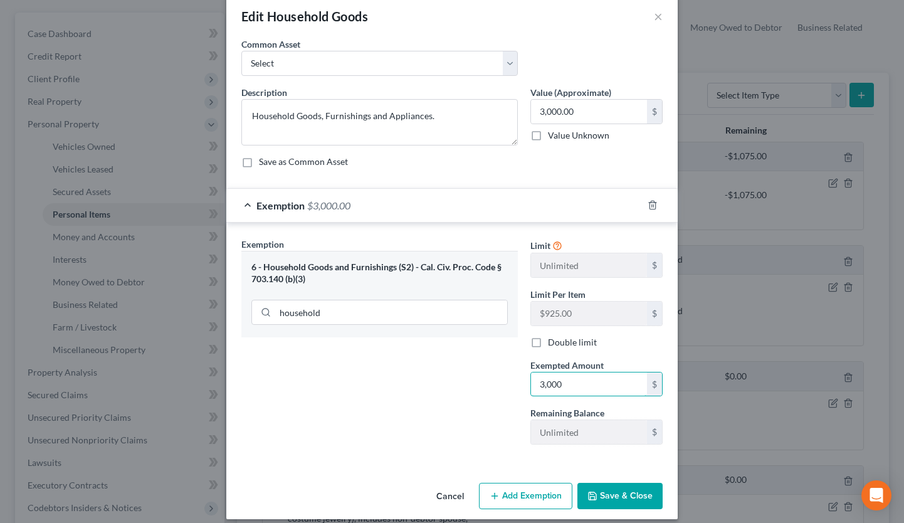
type input "3,000"
click at [598, 491] on button "Save & Close" at bounding box center [620, 496] width 85 height 26
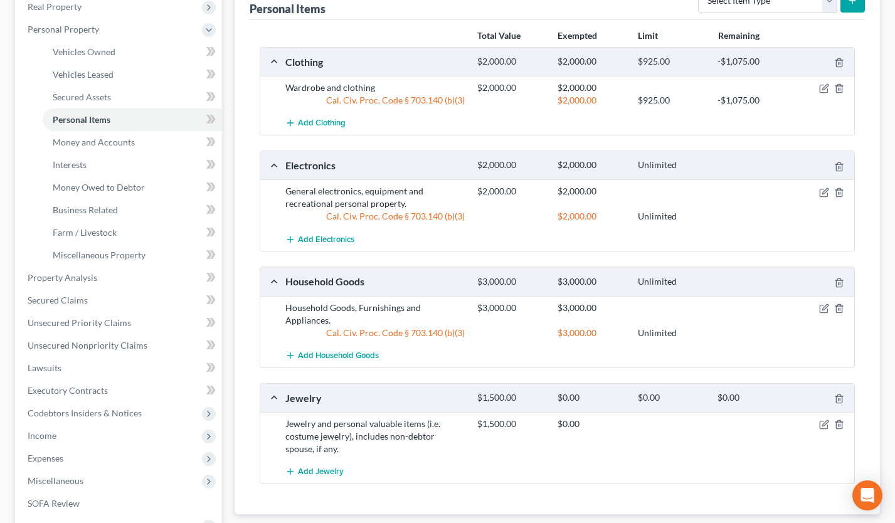
scroll to position [272, 0]
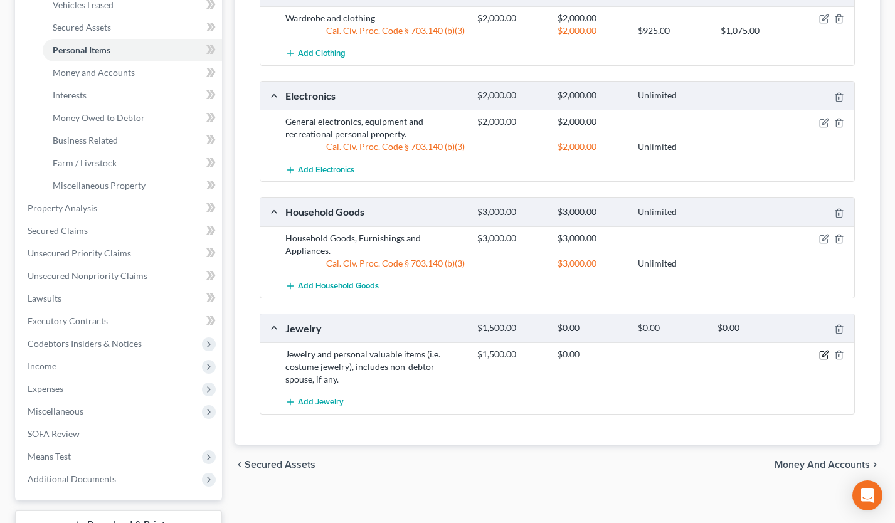
click at [823, 351] on icon "button" at bounding box center [825, 354] width 6 height 6
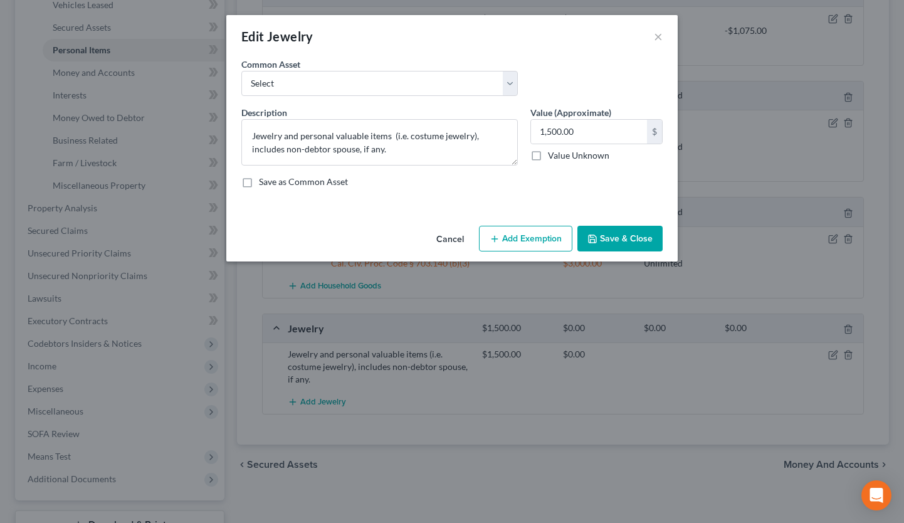
click at [526, 236] on button "Add Exemption" at bounding box center [525, 239] width 93 height 26
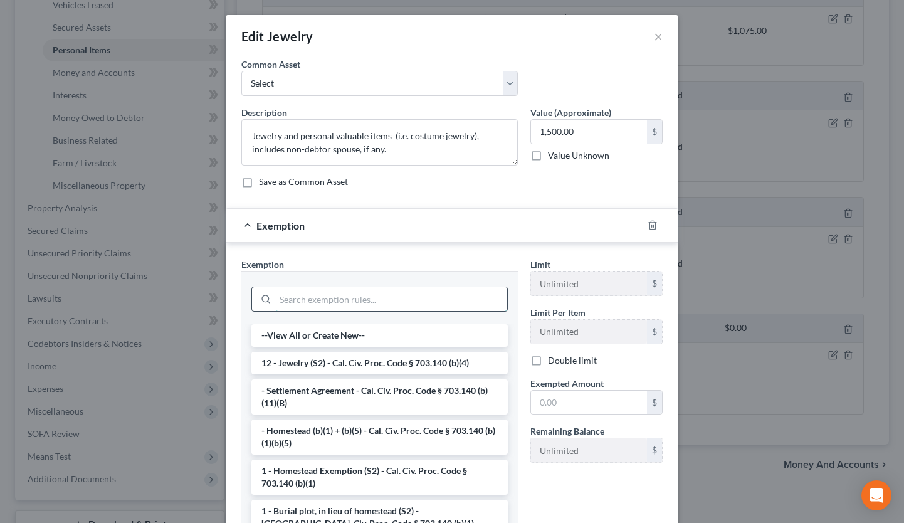
click at [343, 295] on input "search" at bounding box center [391, 299] width 232 height 24
click at [348, 356] on li "12 - Jewelry (S2) - Cal. Civ. Proc. Code § 703.140 (b)(4)" at bounding box center [379, 363] width 257 height 23
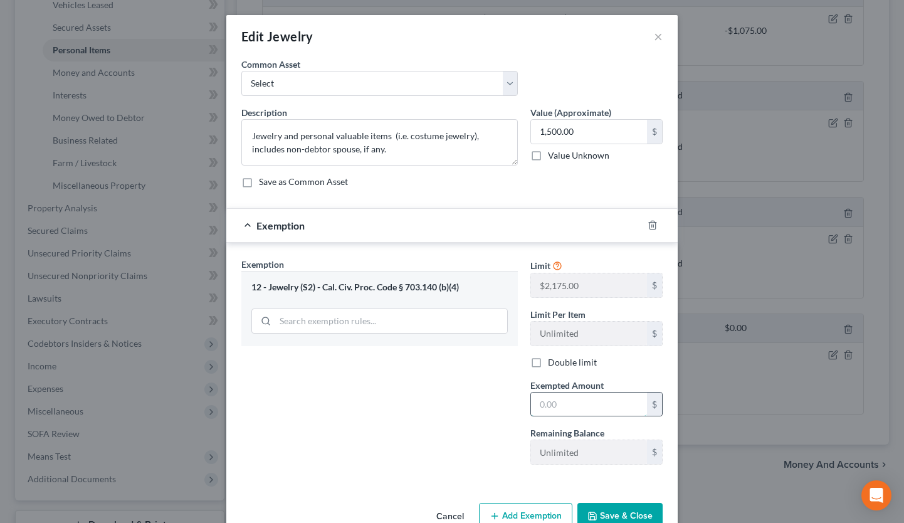
click at [557, 411] on input "text" at bounding box center [589, 405] width 116 height 24
type input "1,500"
drag, startPoint x: 623, startPoint y: 507, endPoint x: 630, endPoint y: 503, distance: 7.9
click at [623, 507] on button "Save & Close" at bounding box center [620, 516] width 85 height 26
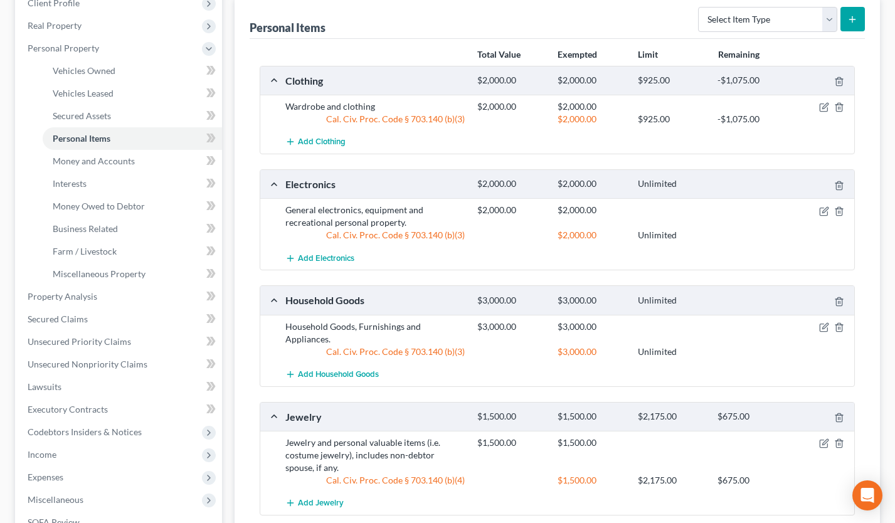
scroll to position [0, 0]
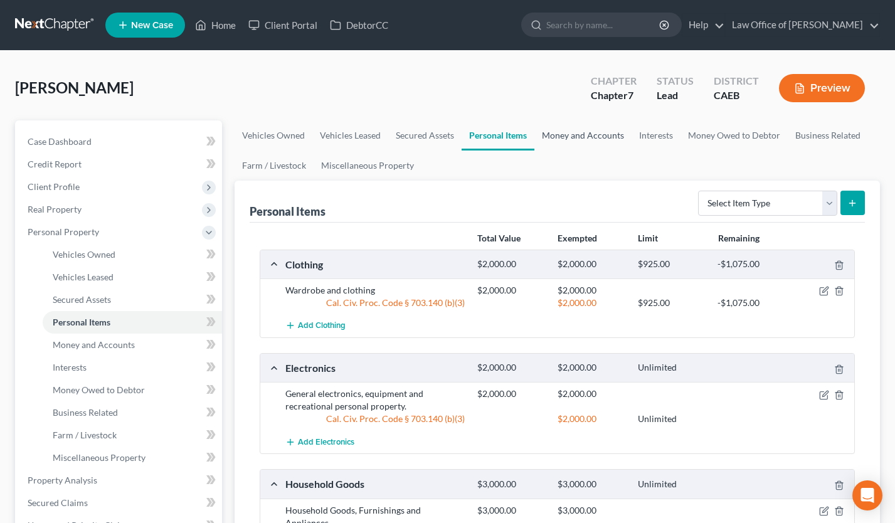
click at [576, 132] on link "Money and Accounts" at bounding box center [582, 135] width 97 height 30
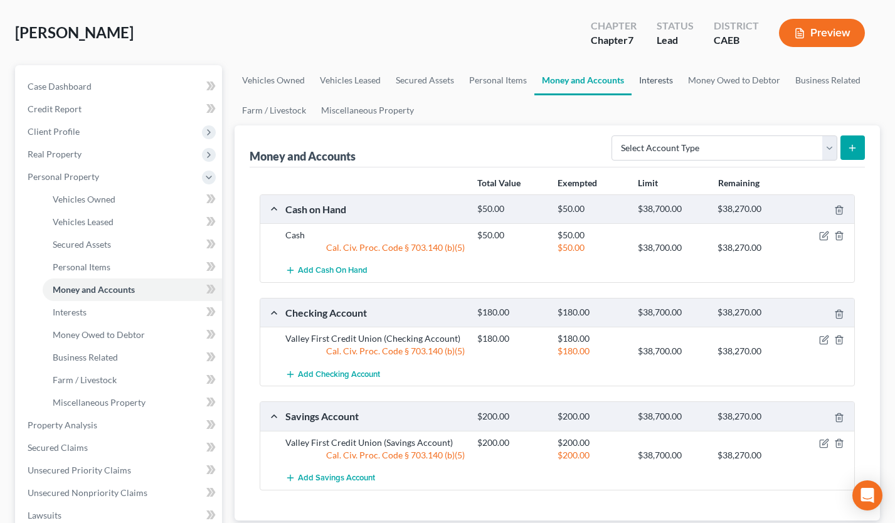
click at [652, 87] on link "Interests" at bounding box center [656, 80] width 49 height 30
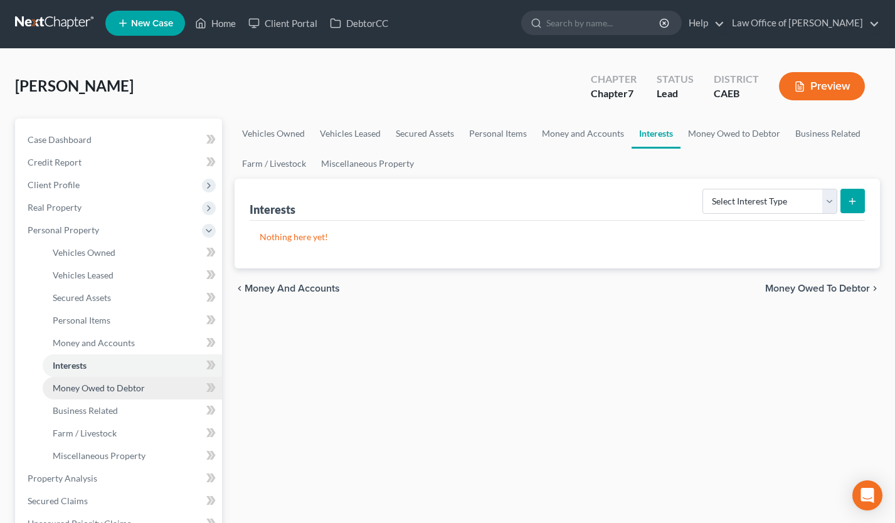
scroll to position [3, 0]
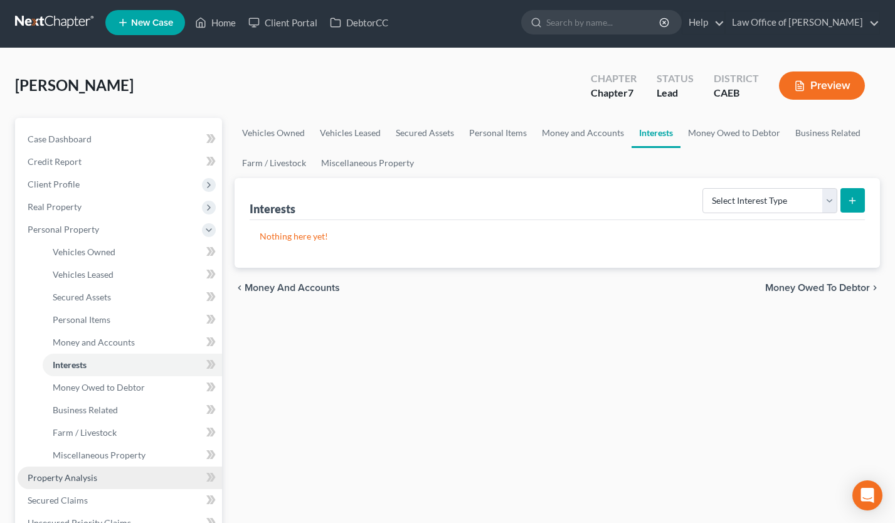
click at [79, 476] on span "Property Analysis" at bounding box center [63, 477] width 70 height 11
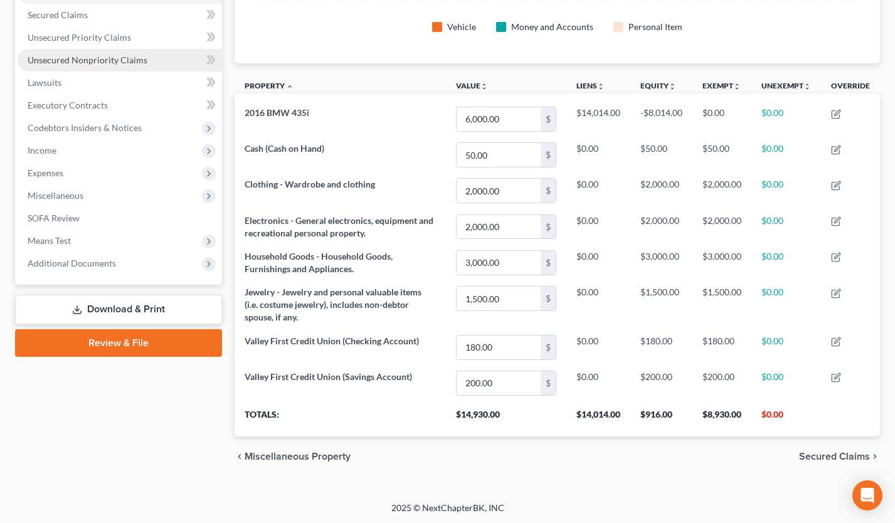
click at [110, 55] on span "Unsecured Nonpriority Claims" at bounding box center [88, 60] width 120 height 11
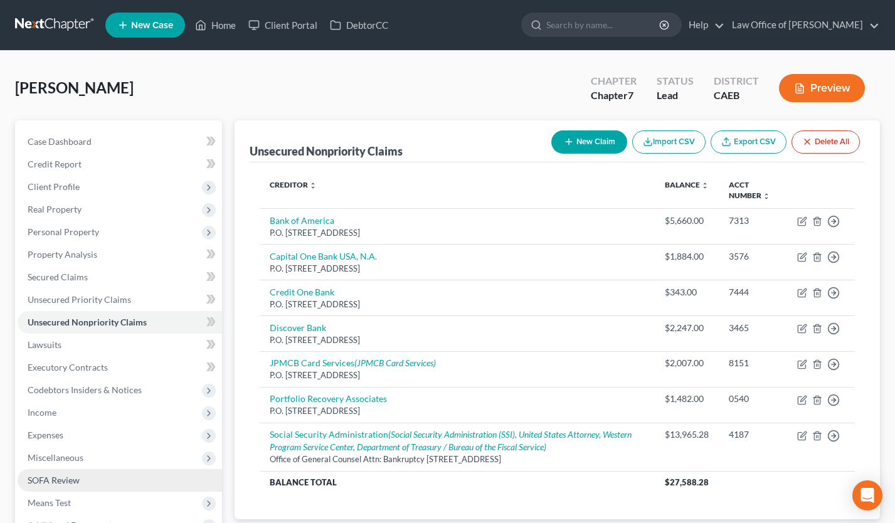
scroll to position [142, 0]
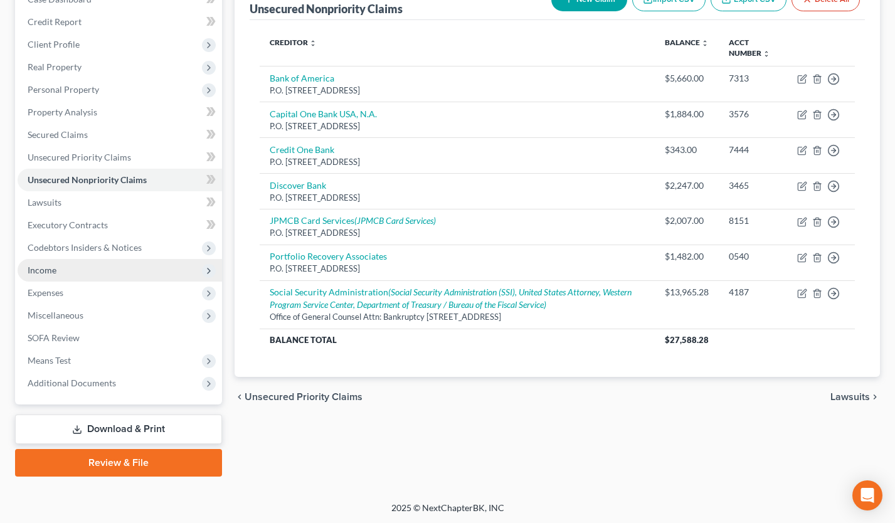
click at [82, 267] on span "Income" at bounding box center [120, 270] width 204 height 23
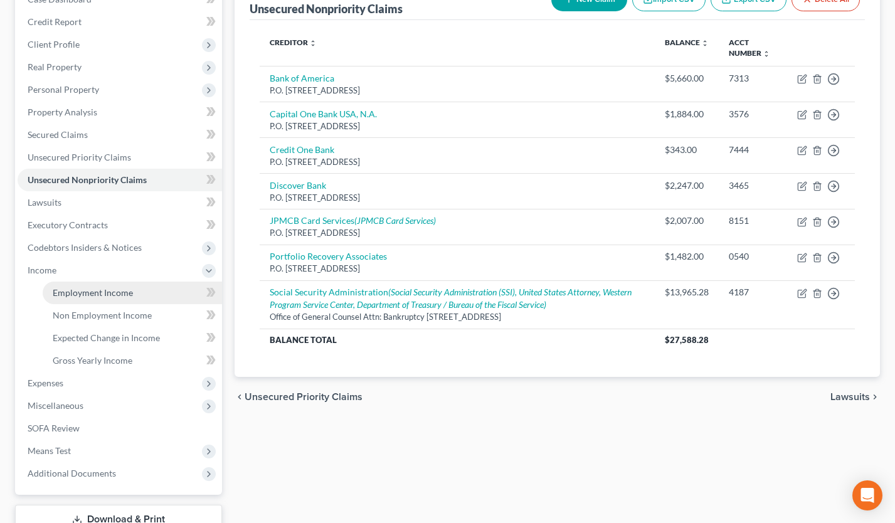
click at [90, 288] on span "Employment Income" at bounding box center [93, 292] width 80 height 11
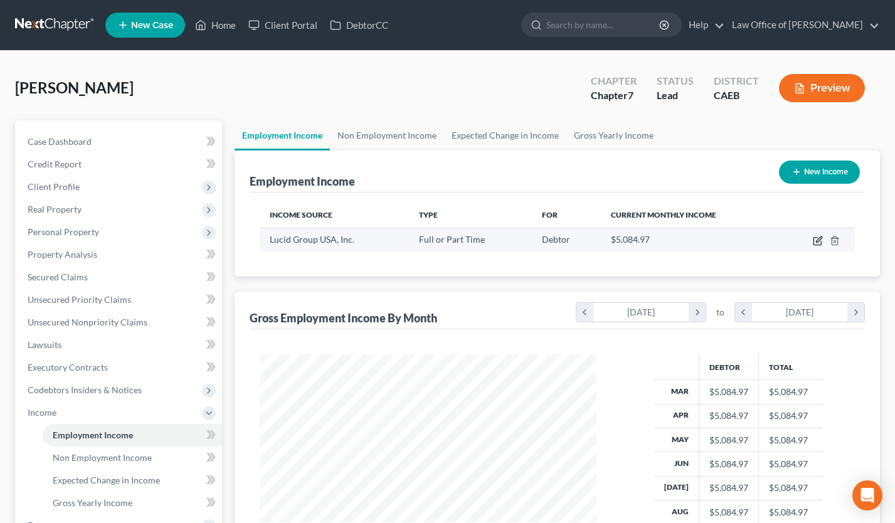
click at [815, 238] on icon "button" at bounding box center [817, 242] width 8 height 8
select select "0"
select select "4"
select select "0"
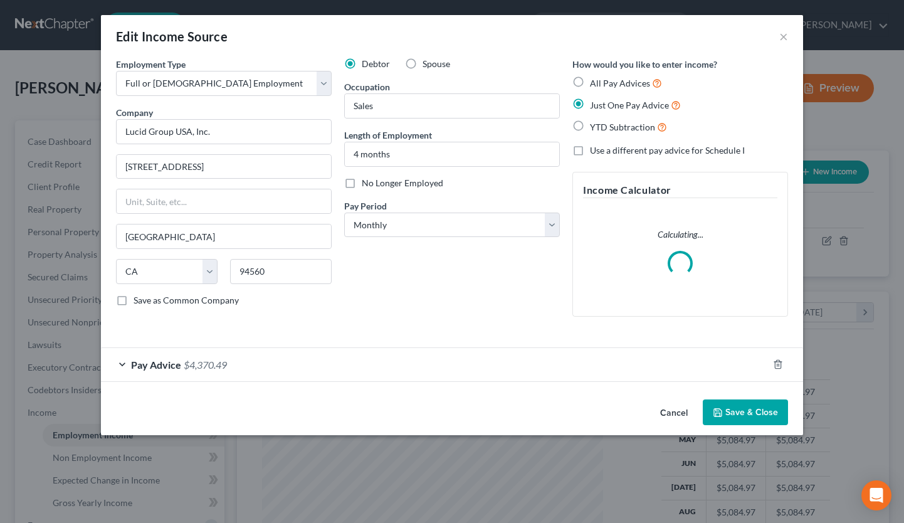
click at [677, 413] on button "Cancel" at bounding box center [674, 413] width 48 height 25
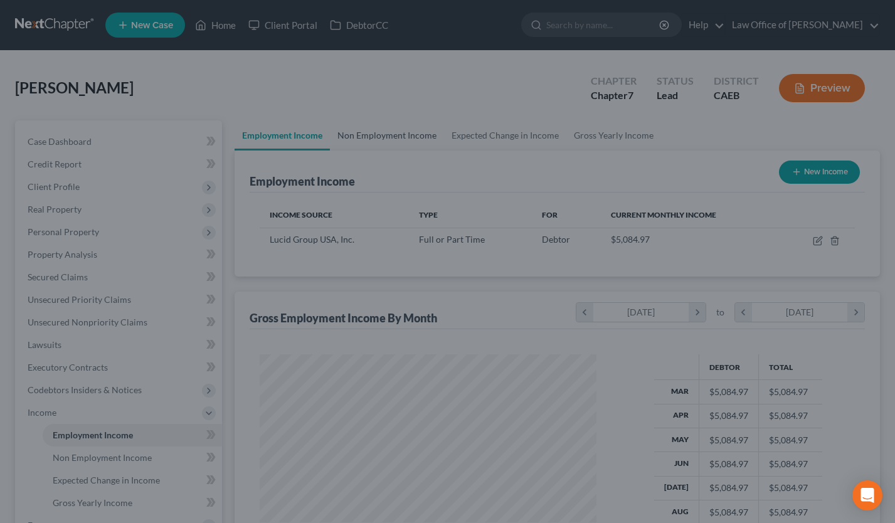
click at [368, 137] on link "Non Employment Income" at bounding box center [387, 135] width 114 height 30
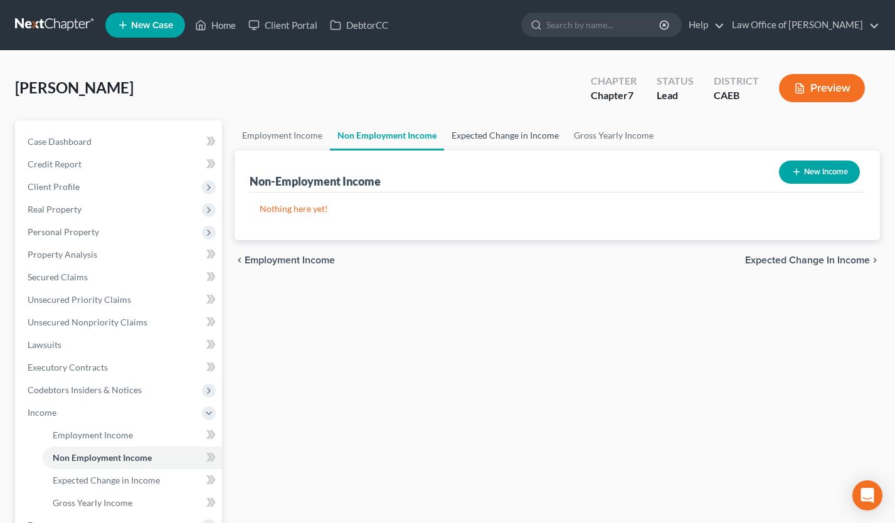
click at [506, 139] on link "Expected Change in Income" at bounding box center [505, 135] width 122 height 30
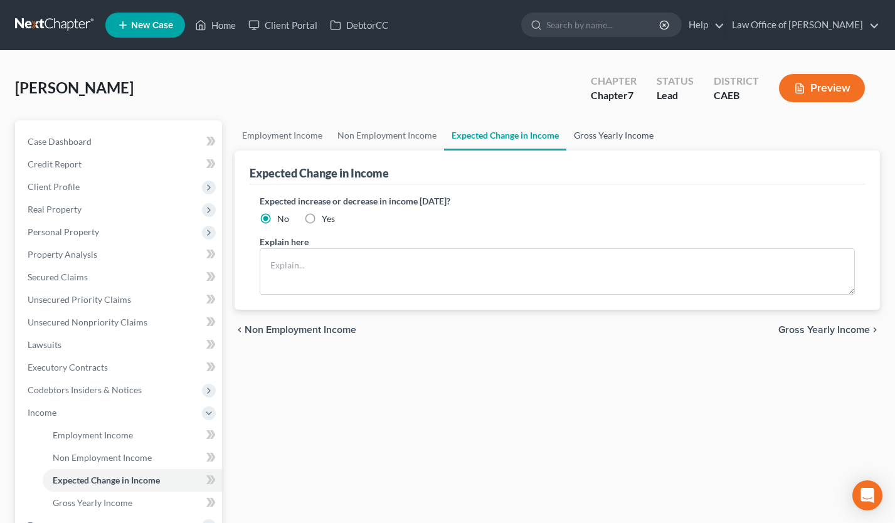
click at [608, 139] on link "Gross Yearly Income" at bounding box center [613, 135] width 95 height 30
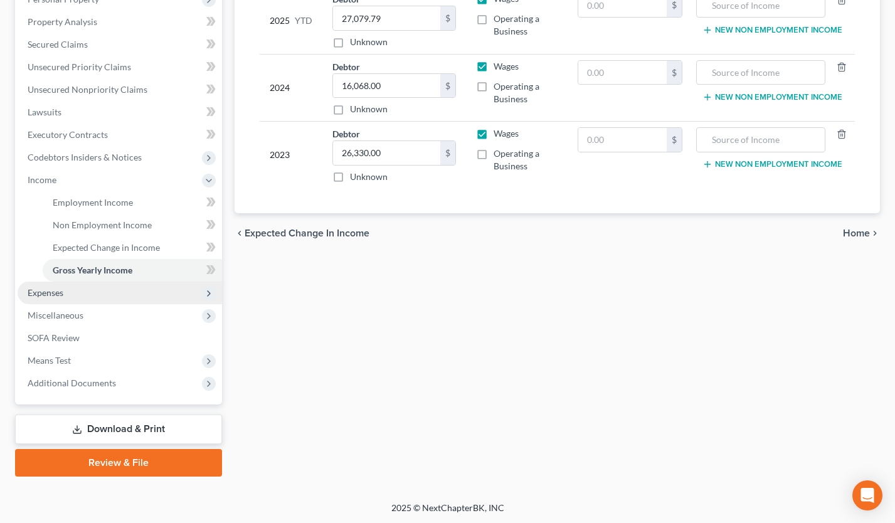
click at [86, 293] on span "Expenses" at bounding box center [120, 293] width 204 height 23
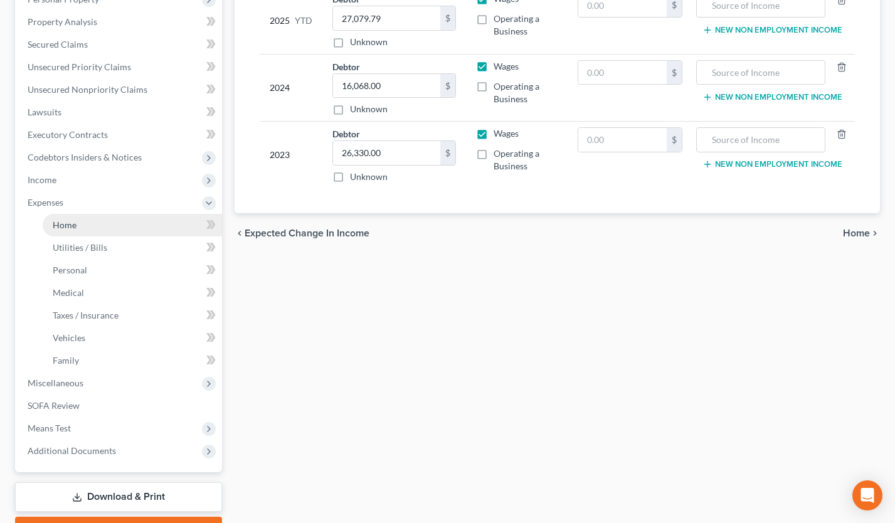
click at [101, 217] on link "Home" at bounding box center [132, 225] width 179 height 23
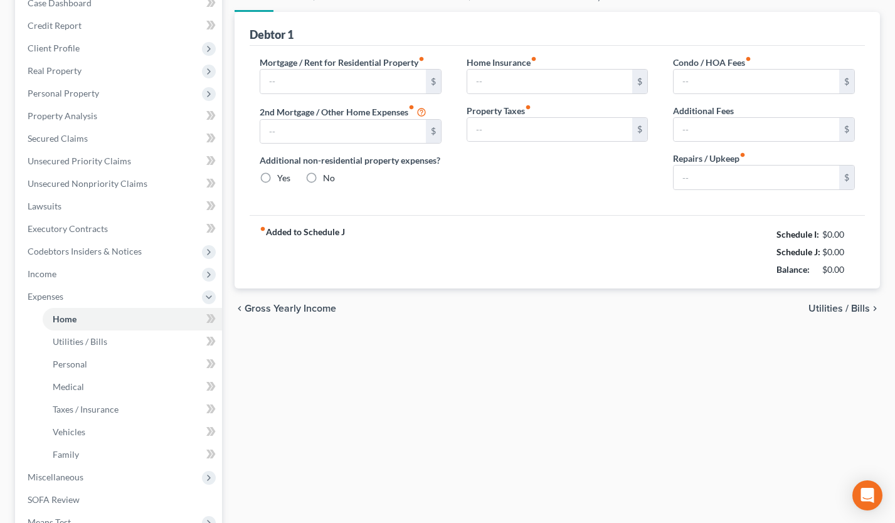
type input "2,500.00"
type input "0.00"
radio input "true"
type input "0.00"
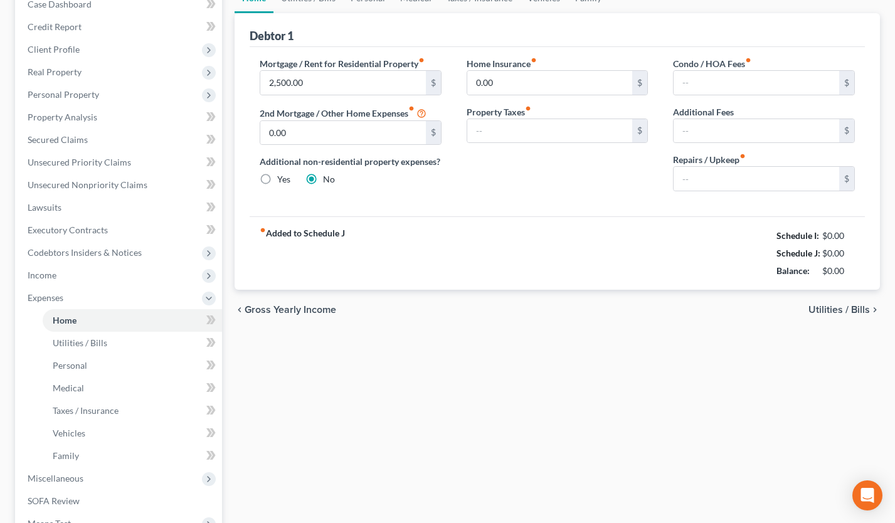
type input "0.00"
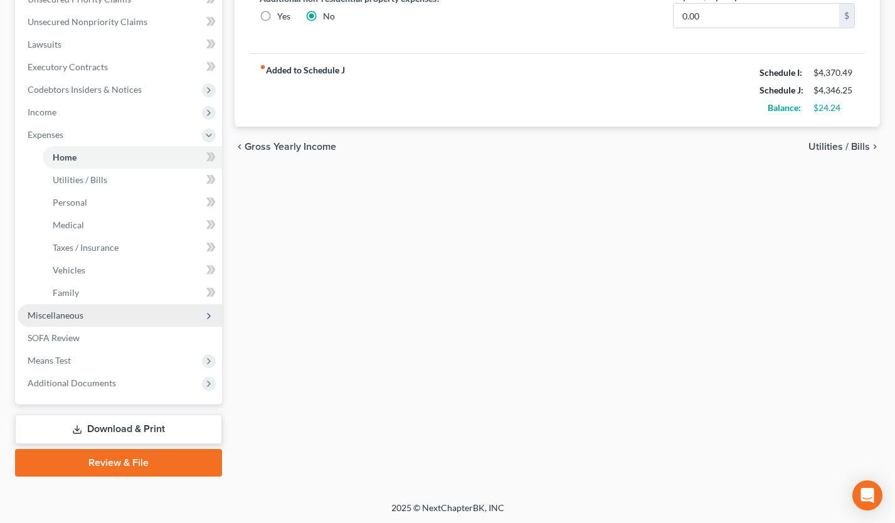
click at [77, 317] on span "Miscellaneous" at bounding box center [56, 315] width 56 height 11
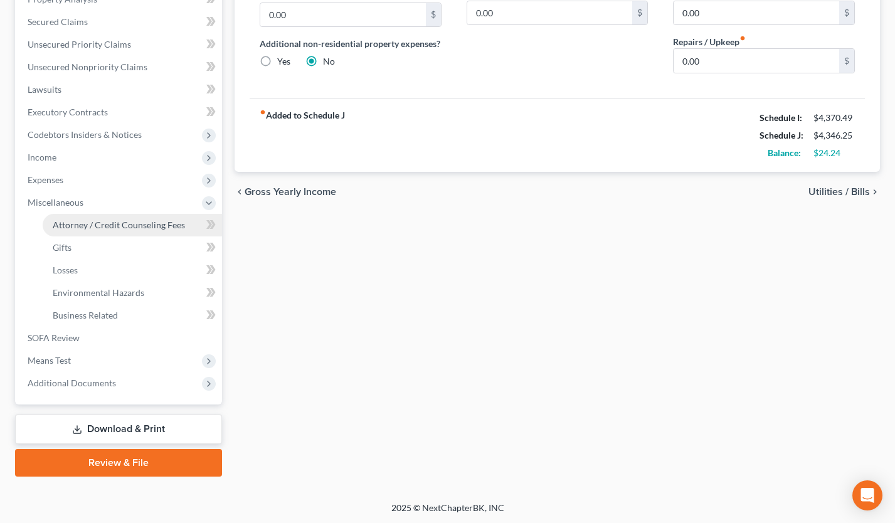
click at [102, 233] on link "Attorney / Credit Counseling Fees" at bounding box center [132, 225] width 179 height 23
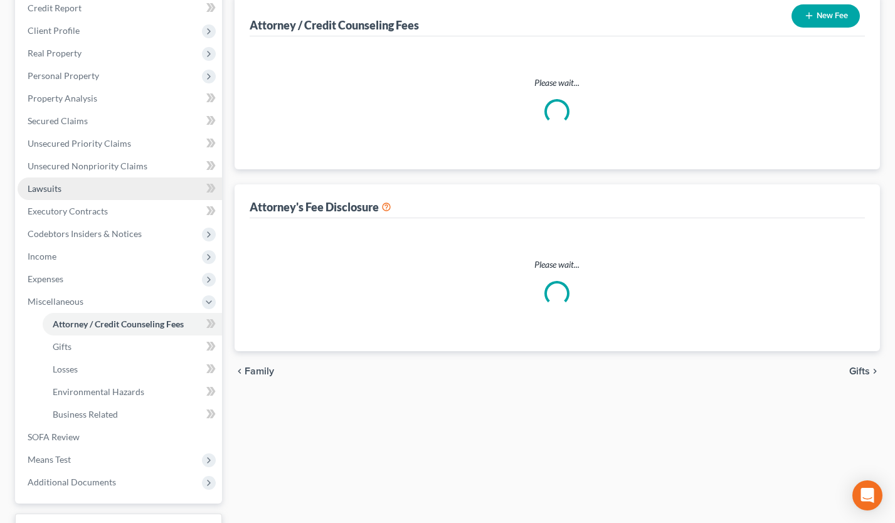
select select "0"
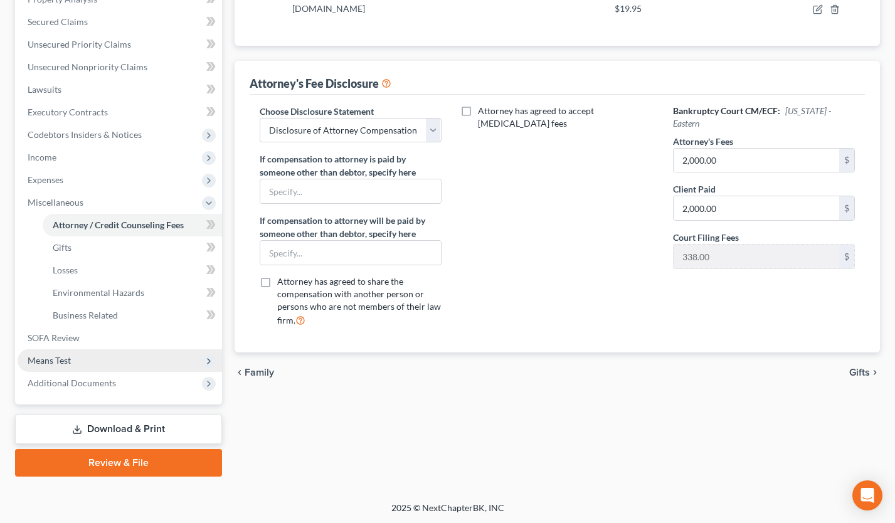
click at [86, 356] on span "Means Test" at bounding box center [120, 360] width 204 height 23
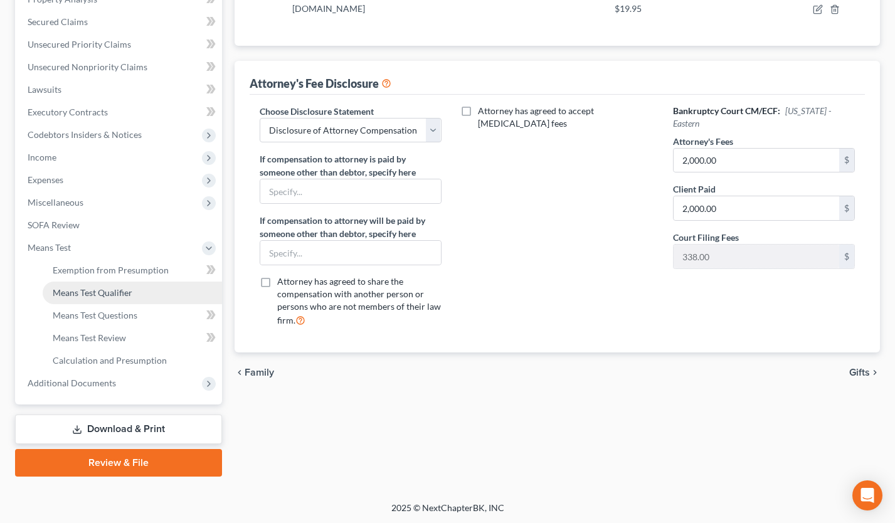
click at [107, 290] on span "Means Test Qualifier" at bounding box center [93, 292] width 80 height 11
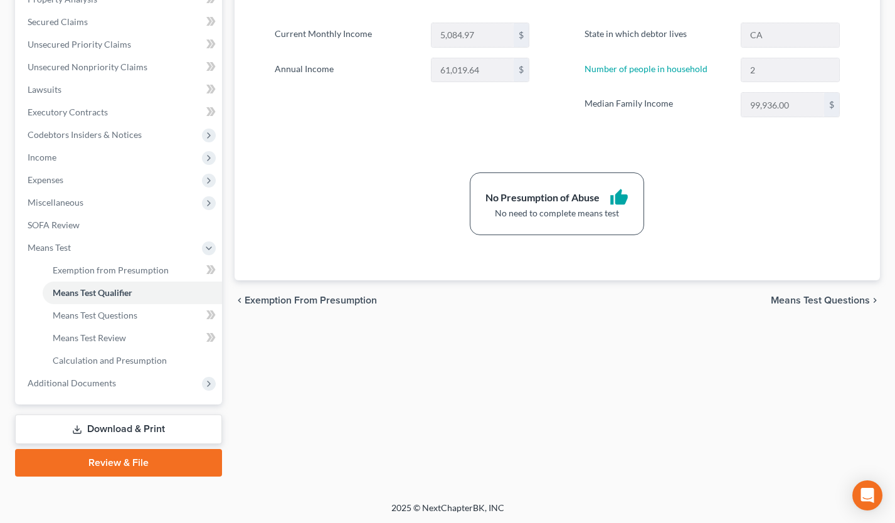
click at [174, 420] on link "Download & Print" at bounding box center [118, 429] width 207 height 29
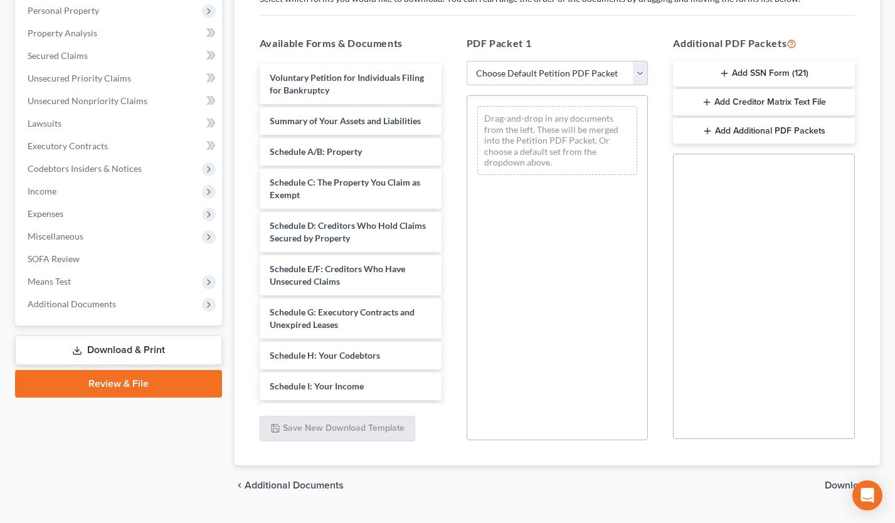
click at [561, 77] on select "Choose Default Petition PDF Packet Complete Bankruptcy Petition (all forms and …" at bounding box center [558, 73] width 182 height 25
select select "0"
click at [467, 61] on select "Choose Default Petition PDF Packet Complete Bankruptcy Petition (all forms and …" at bounding box center [558, 73] width 182 height 25
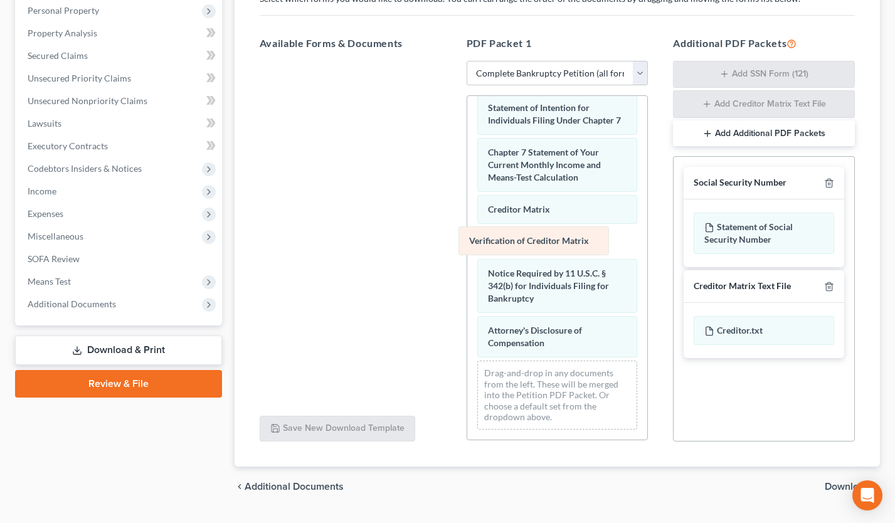
drag, startPoint x: 504, startPoint y: 236, endPoint x: 290, endPoint y: 244, distance: 214.0
click at [467, 244] on div "Verification of Creditor Matrix Voluntary Petition for Individuals Filing for B…" at bounding box center [557, 13] width 181 height 853
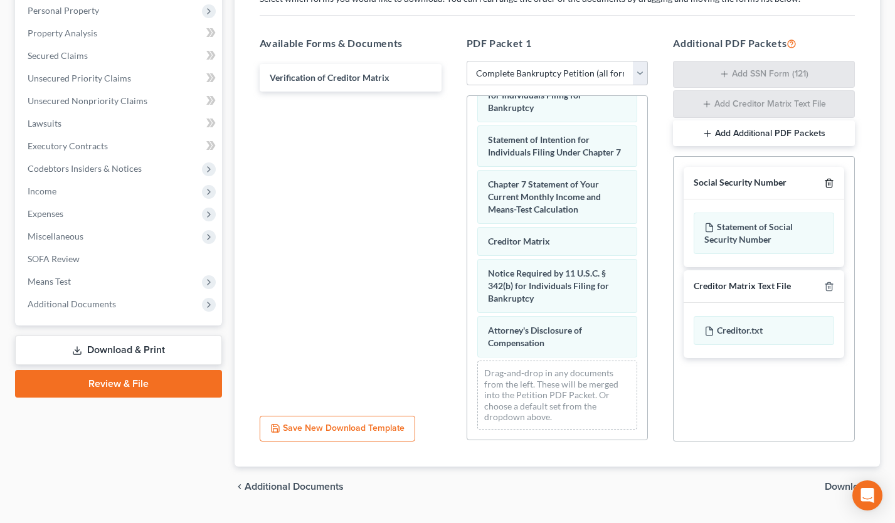
click at [824, 179] on icon "button" at bounding box center [829, 183] width 10 height 10
click at [824, 282] on icon "button" at bounding box center [829, 287] width 10 height 10
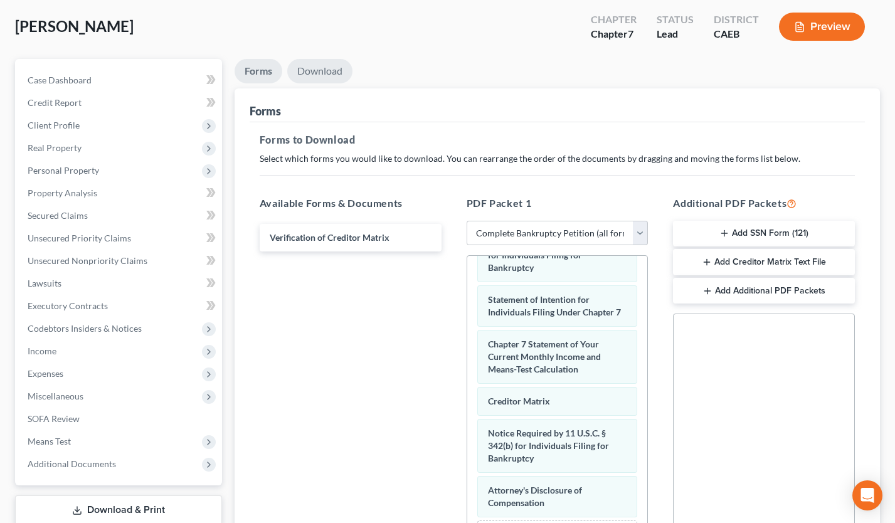
click at [322, 65] on link "Download" at bounding box center [319, 71] width 65 height 24
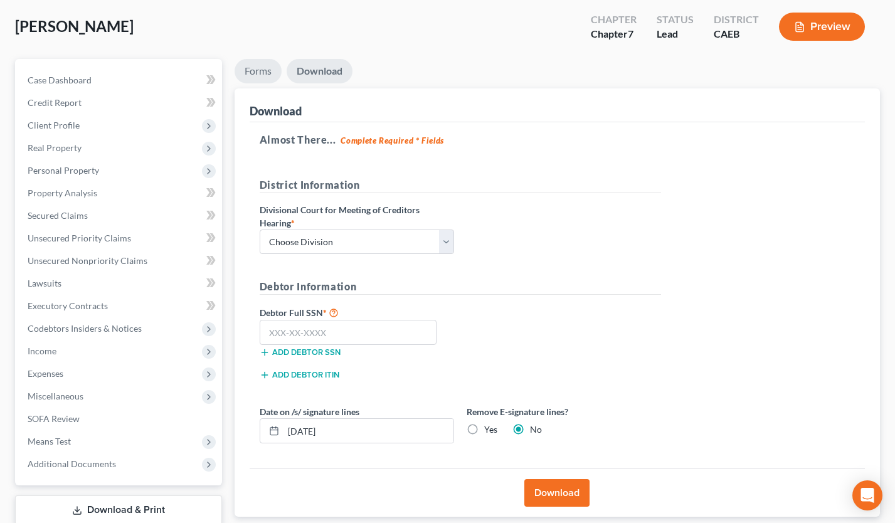
click at [249, 66] on link "Forms" at bounding box center [258, 71] width 47 height 24
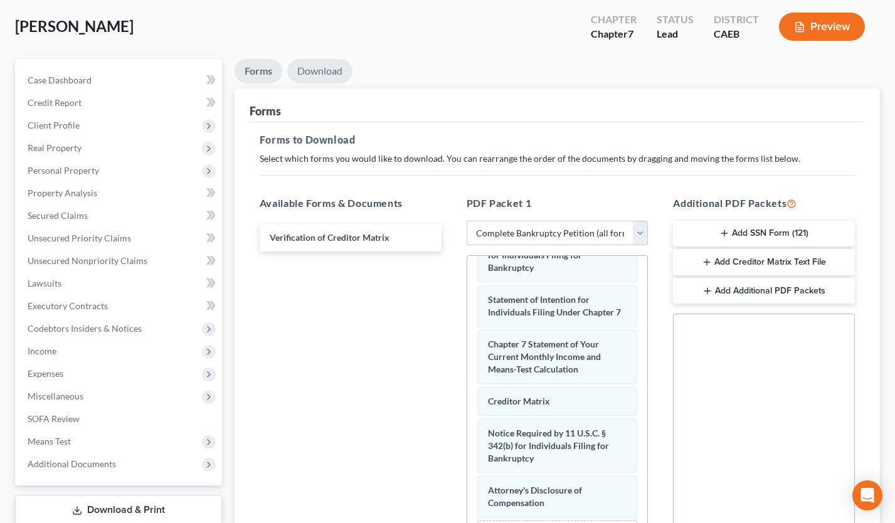
click at [328, 63] on link "Download" at bounding box center [319, 71] width 65 height 24
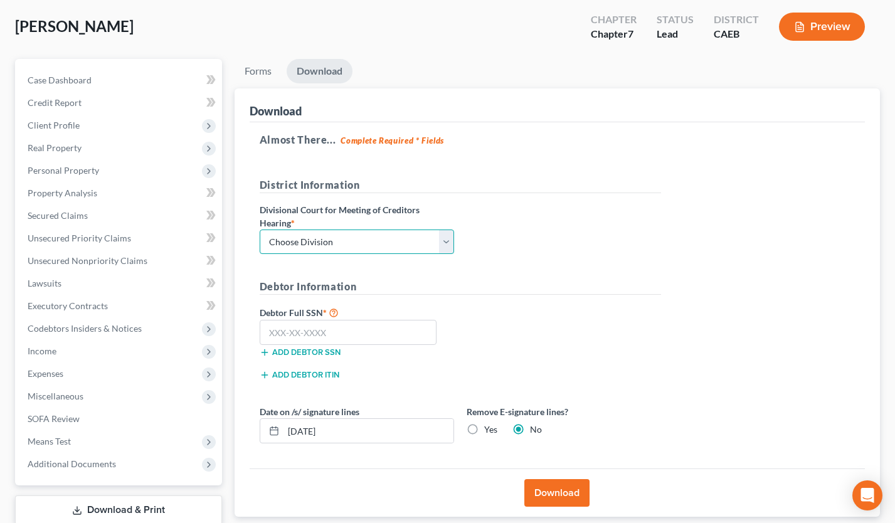
click at [380, 239] on select "Choose Division Fresno Modesto Sacramento" at bounding box center [357, 242] width 194 height 25
select select "2"
click at [260, 230] on select "Choose Division Fresno Modesto Sacramento" at bounding box center [357, 242] width 194 height 25
click at [484, 433] on label "Yes" at bounding box center [490, 429] width 13 height 13
click at [489, 431] on input "Yes" at bounding box center [493, 427] width 8 height 8
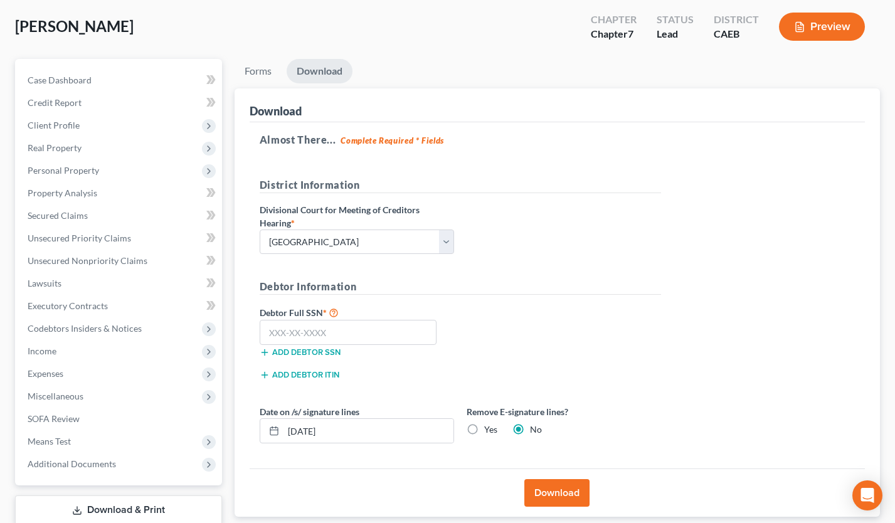
radio input "true"
radio input "false"
click at [562, 496] on button "Download" at bounding box center [556, 493] width 65 height 28
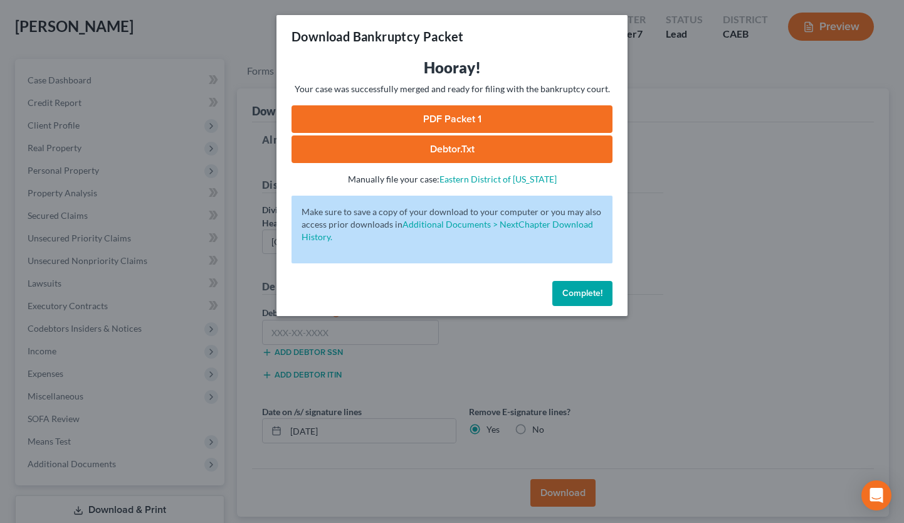
click at [472, 117] on link "PDF Packet 1" at bounding box center [452, 119] width 321 height 28
drag, startPoint x: 588, startPoint y: 297, endPoint x: 581, endPoint y: 299, distance: 7.2
click at [588, 297] on span "Complete!" at bounding box center [583, 293] width 40 height 11
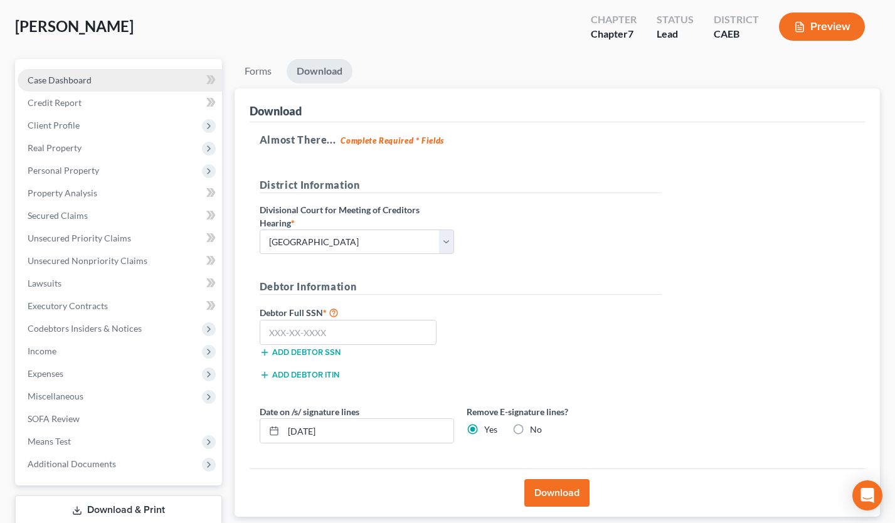
click at [129, 75] on link "Case Dashboard" at bounding box center [120, 80] width 204 height 23
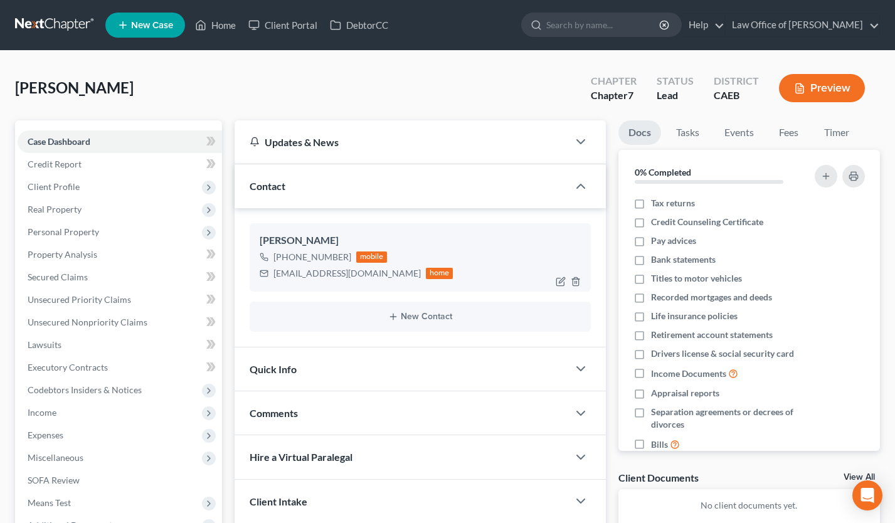
click at [303, 272] on div "tonycervantes058@gmail.com" at bounding box center [346, 273] width 147 height 13
copy div "tonycervantes058@gmail.com"
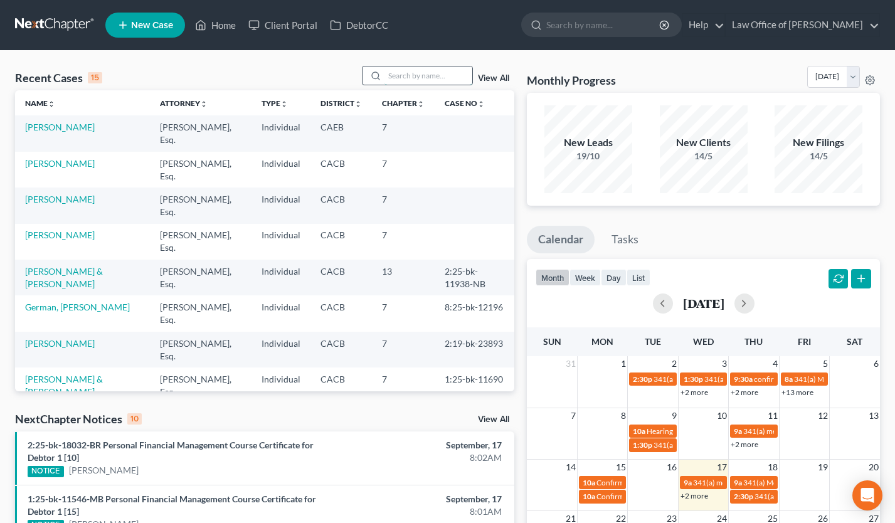
click at [442, 66] on input "search" at bounding box center [428, 75] width 88 height 18
